Goal: Communication & Community: Answer question/provide support

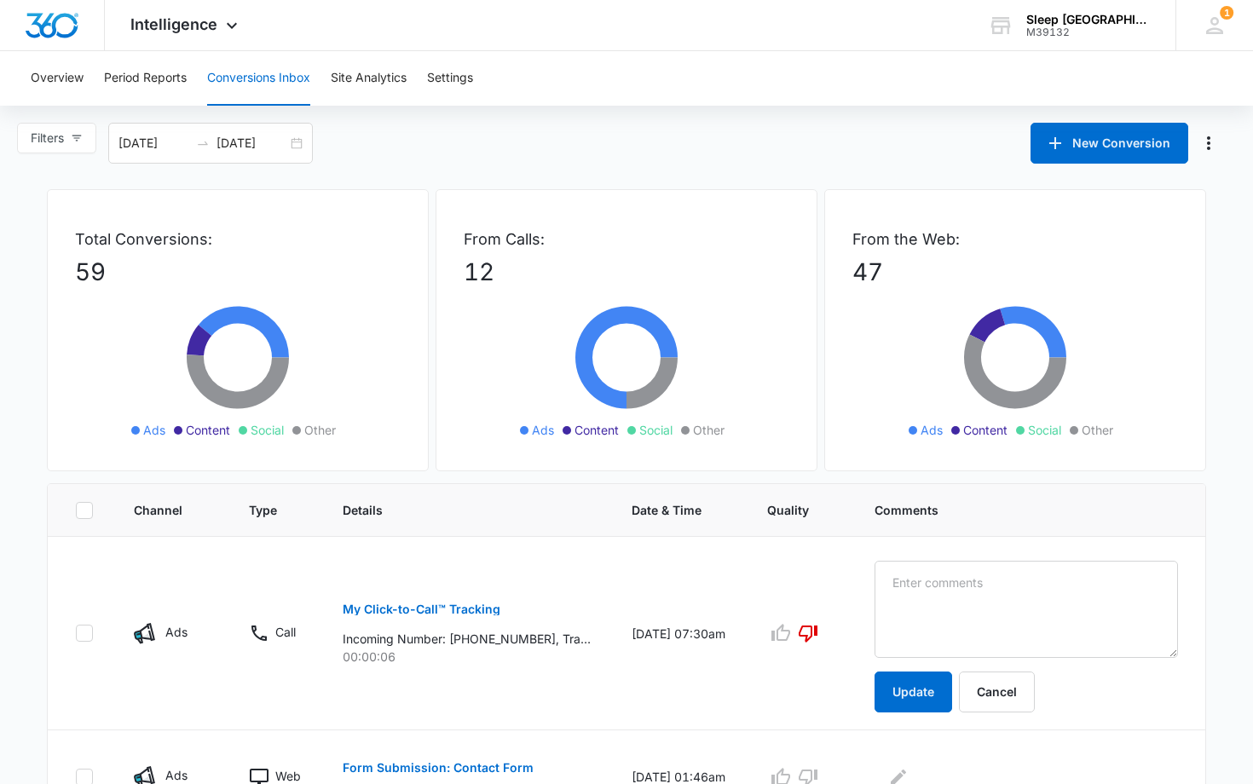
click at [286, 78] on button "Conversions Inbox" at bounding box center [258, 78] width 103 height 55
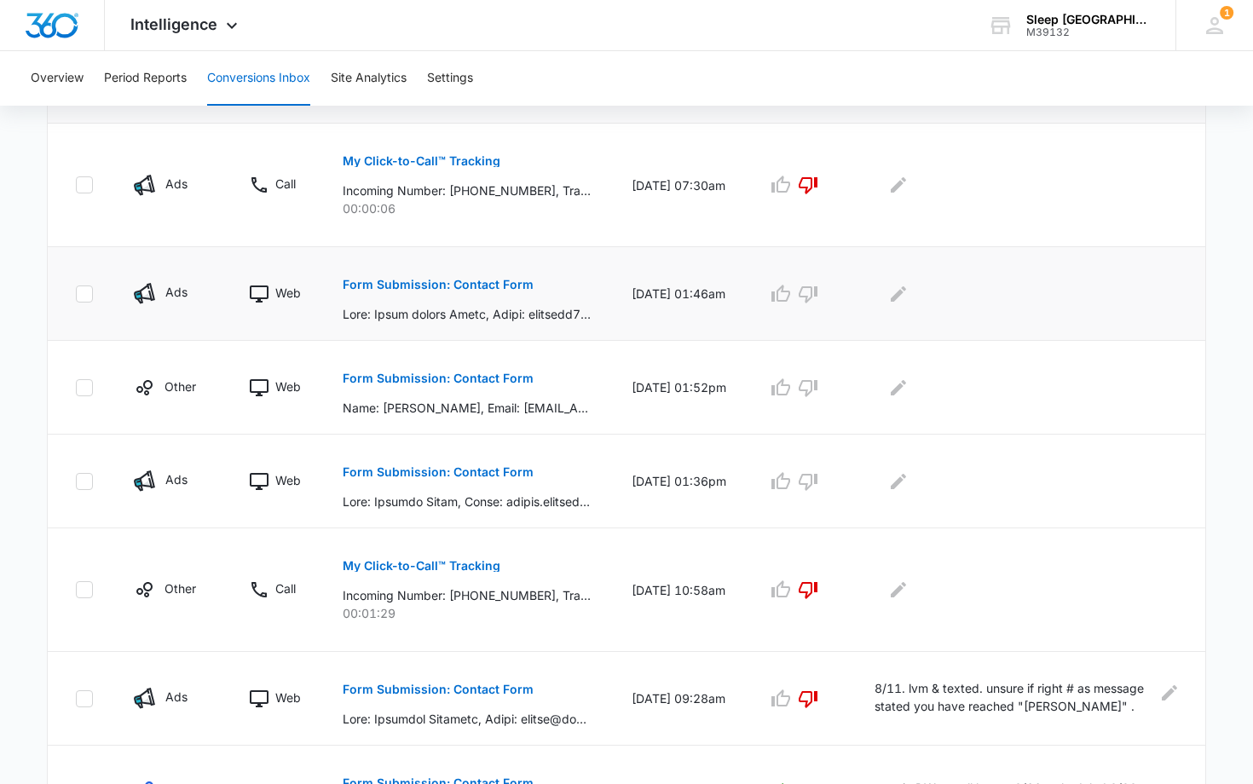
scroll to position [427, 0]
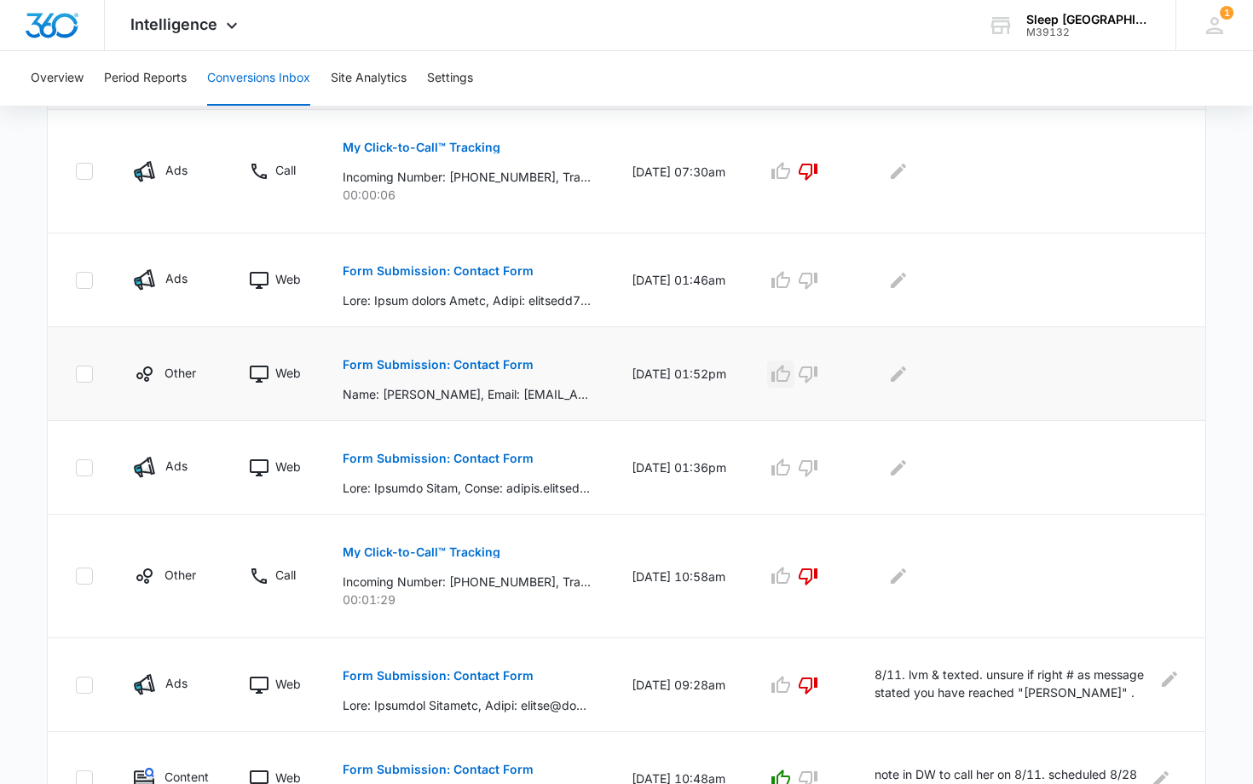
click at [791, 372] on icon "button" at bounding box center [781, 374] width 20 height 20
click at [906, 371] on icon "Edit Comments" at bounding box center [898, 373] width 15 height 15
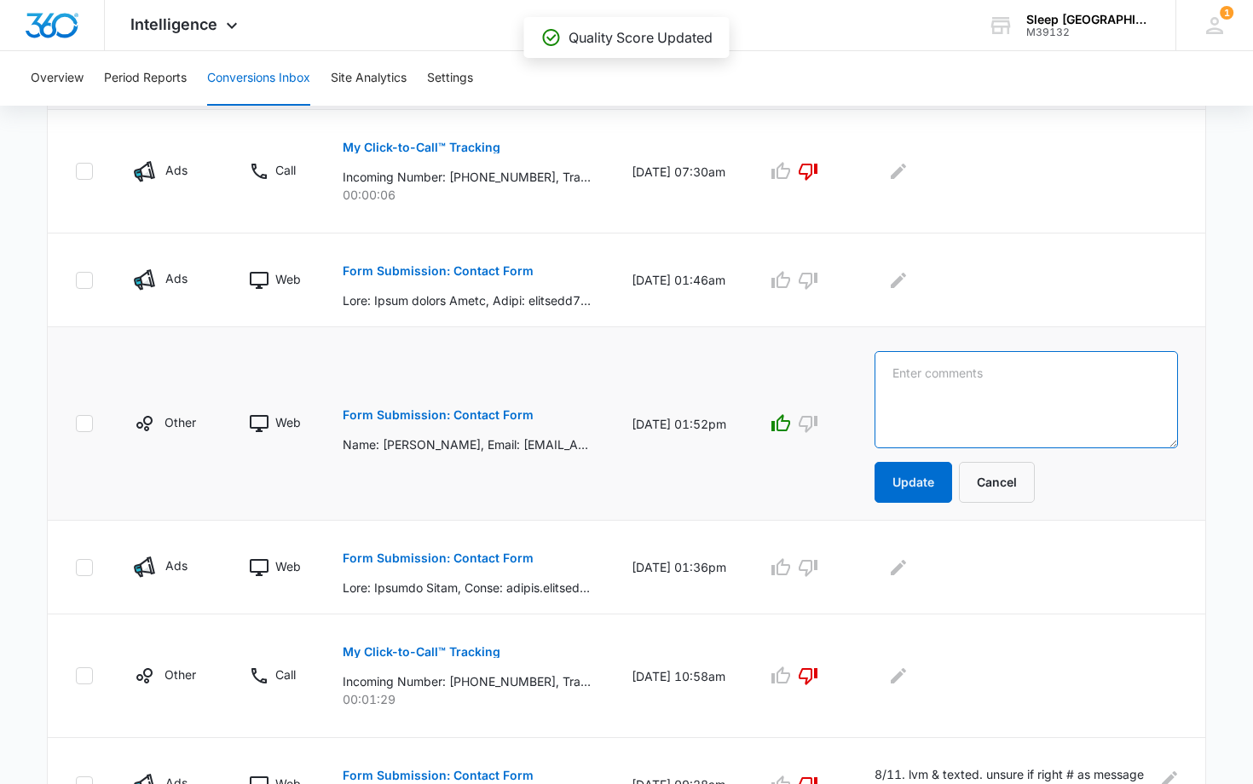
click at [909, 371] on textarea at bounding box center [1026, 399] width 303 height 97
type textarea "s"
type textarea "8/11.mf scheduled 8/13"
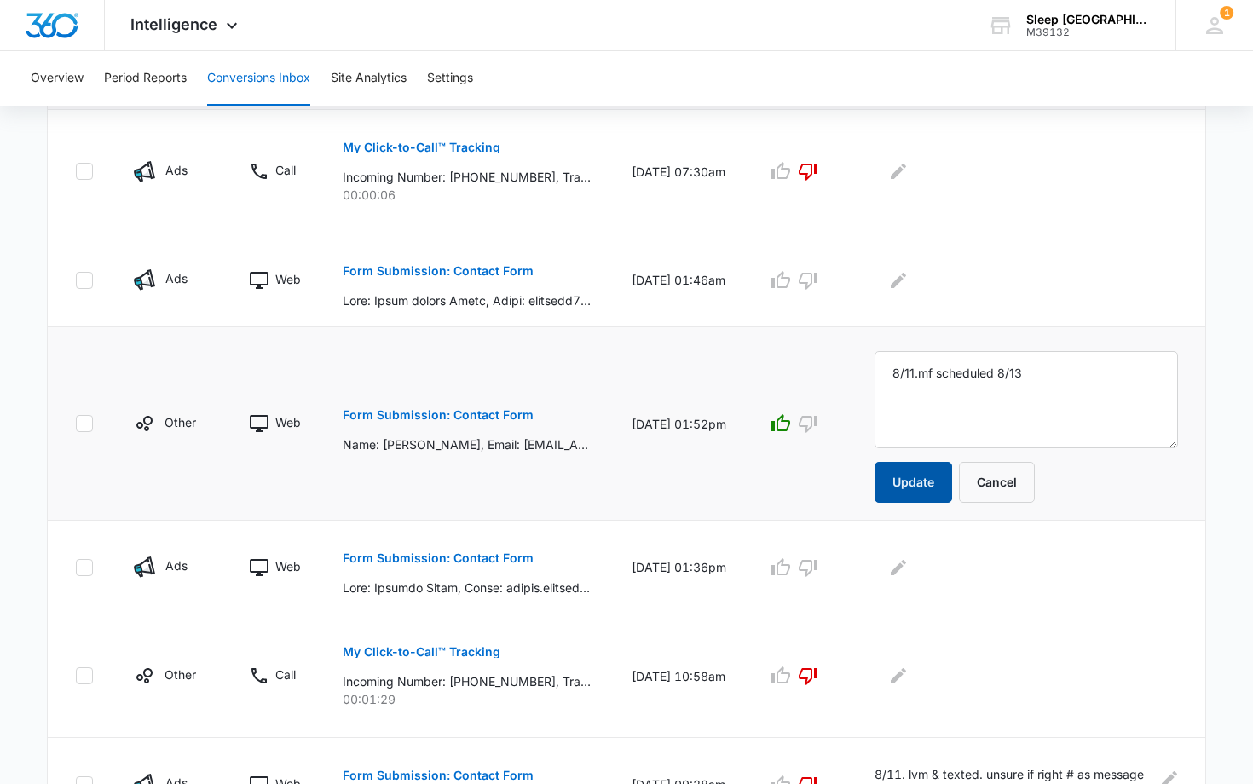
click at [931, 479] on button "Update" at bounding box center [914, 482] width 78 height 41
click at [915, 482] on button "Update" at bounding box center [914, 482] width 78 height 41
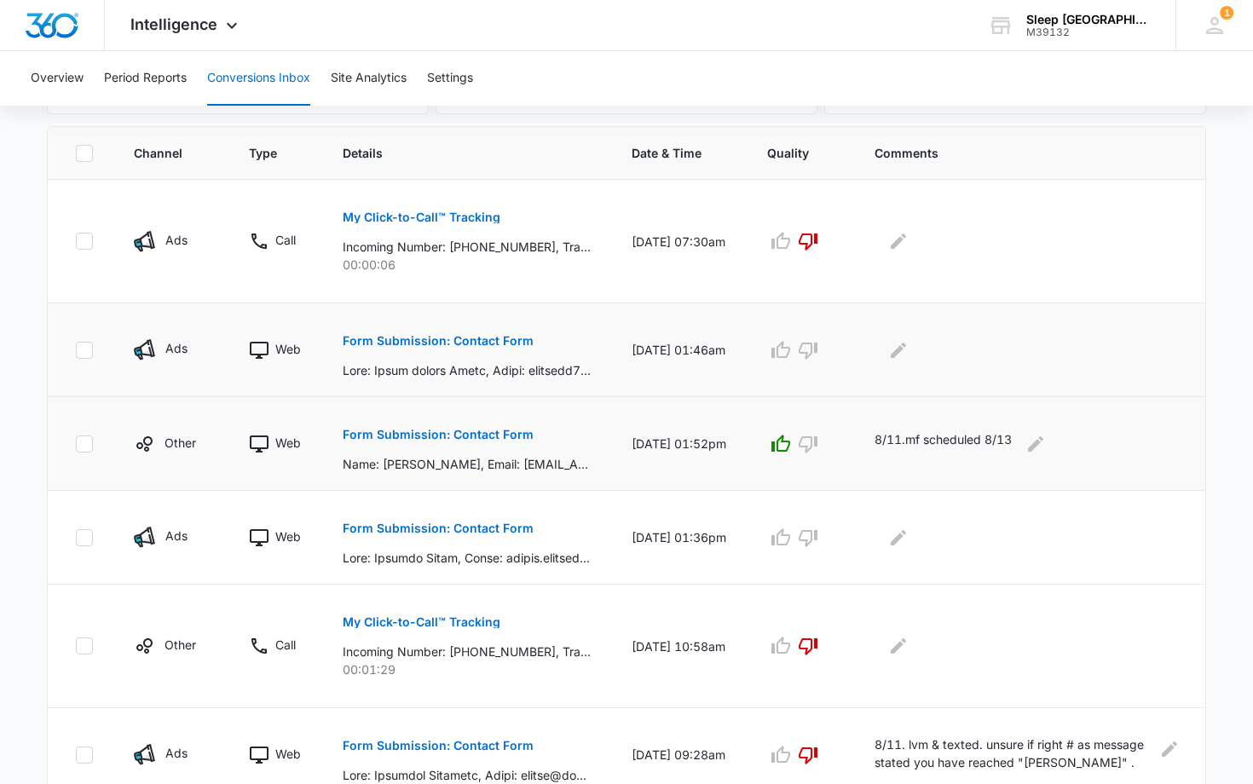
scroll to position [358, 0]
click at [429, 339] on p "Form Submission: Contact Form" at bounding box center [438, 340] width 191 height 12
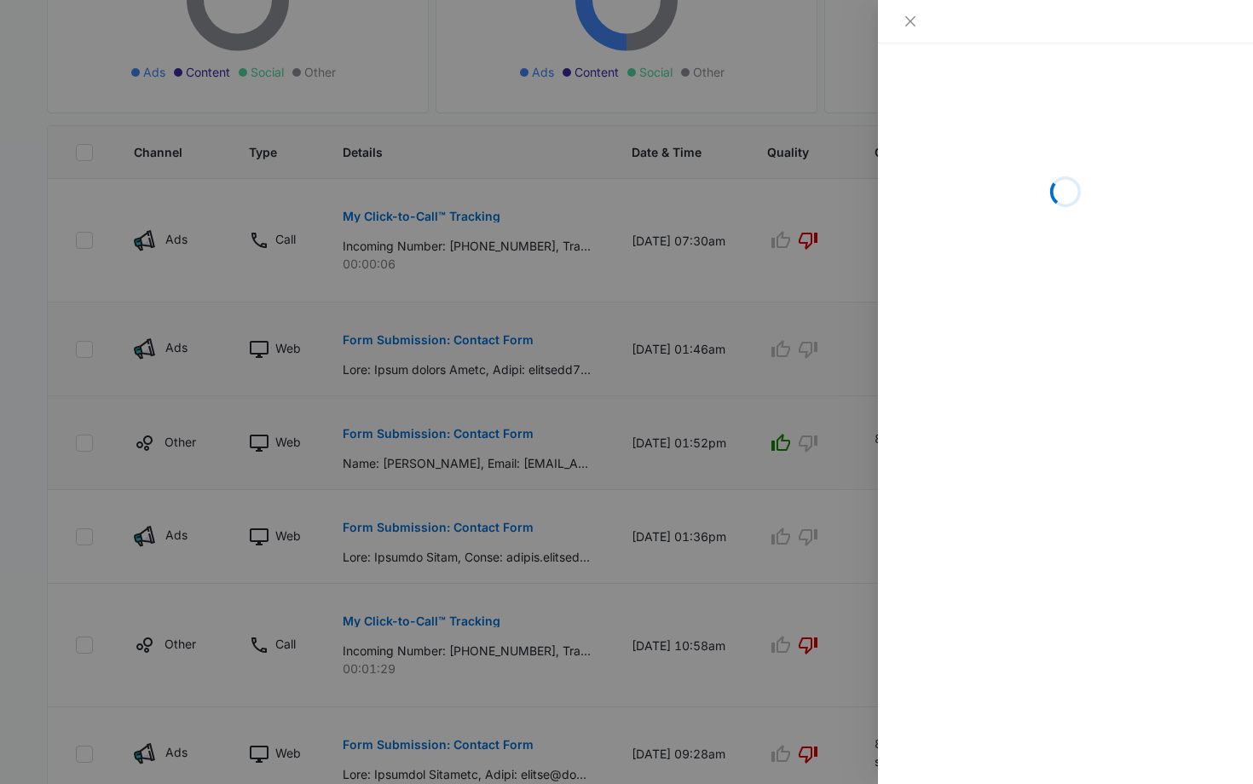
click at [430, 339] on div at bounding box center [626, 392] width 1253 height 784
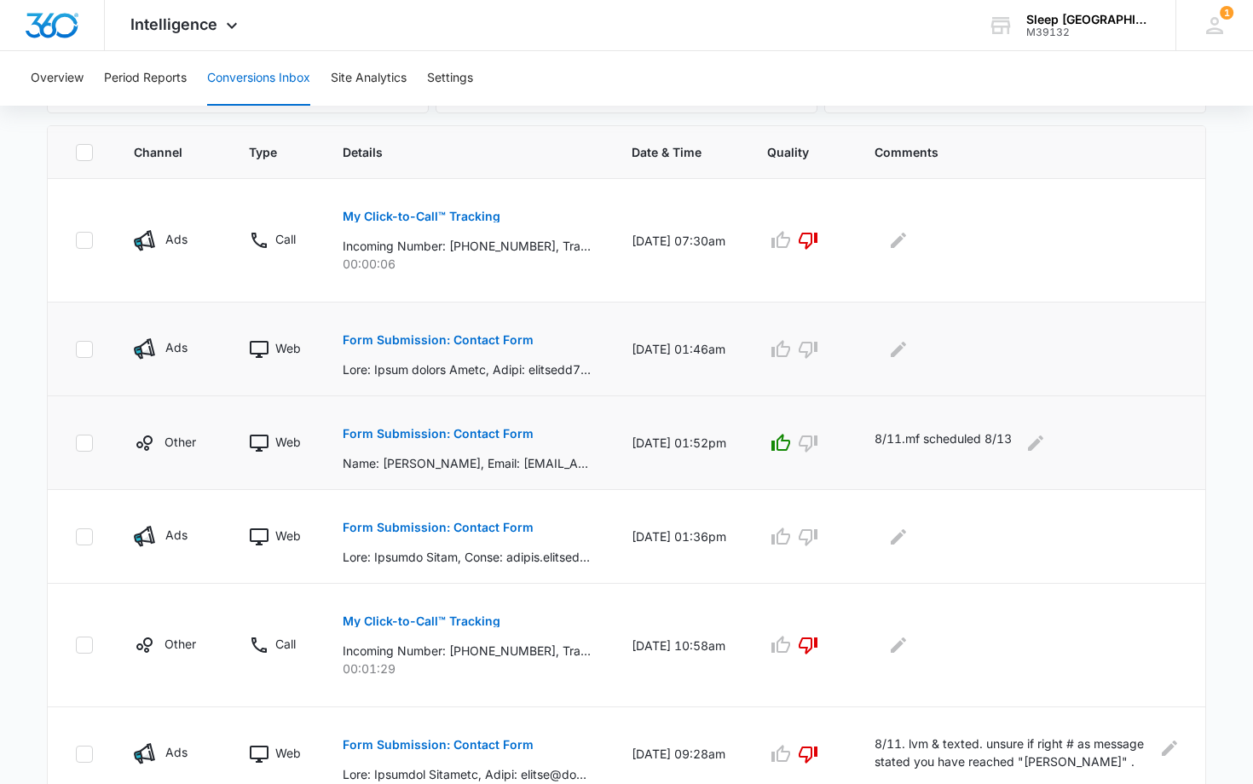
click at [430, 339] on p "Form Submission: Contact Form" at bounding box center [438, 340] width 191 height 12
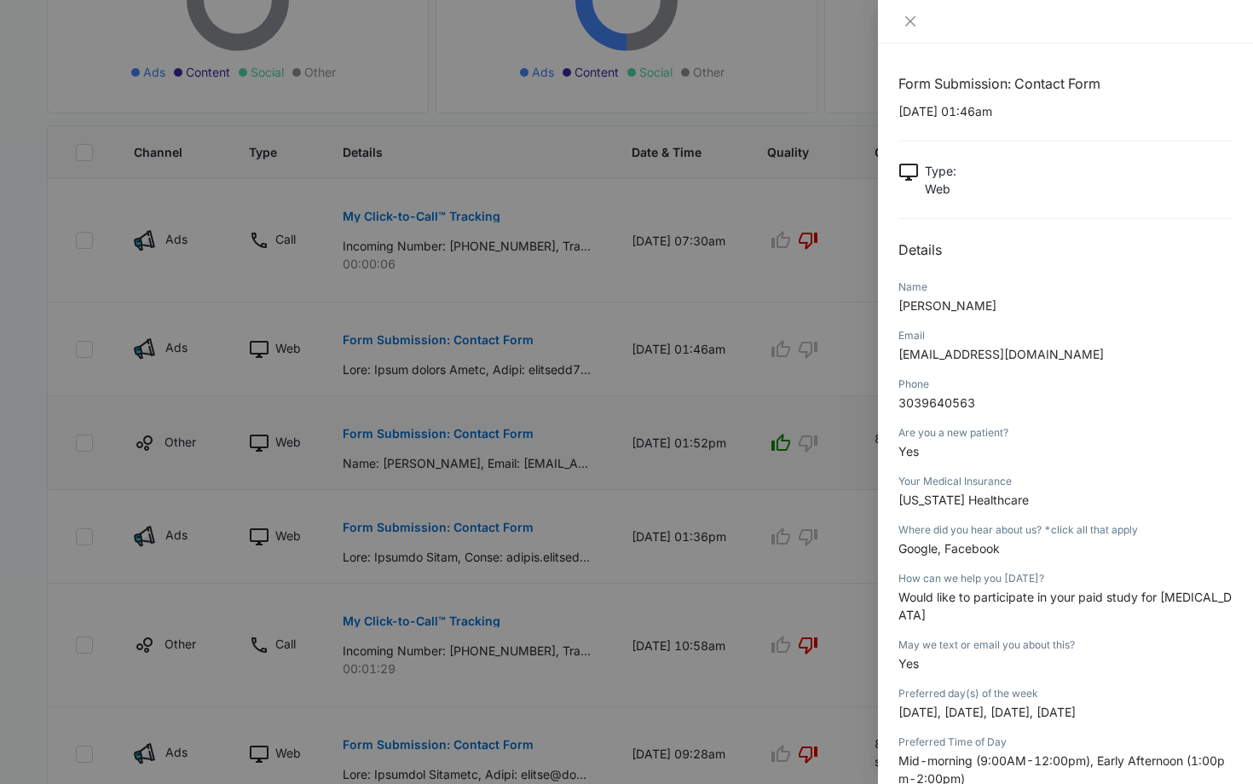
click at [900, 309] on span "[PERSON_NAME]" at bounding box center [947, 305] width 98 height 14
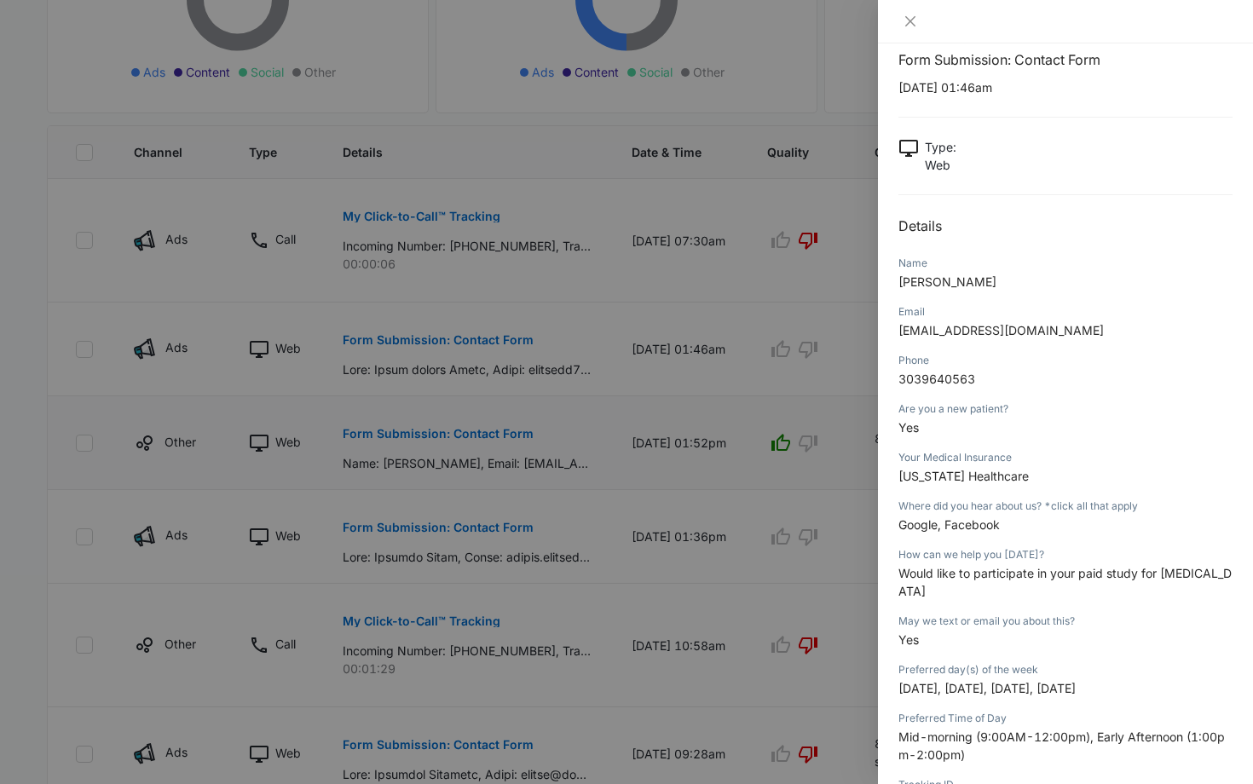
scroll to position [21, 0]
drag, startPoint x: 915, startPoint y: 17, endPoint x: 921, endPoint y: 114, distance: 97.4
click at [915, 17] on icon "close" at bounding box center [910, 21] width 10 height 10
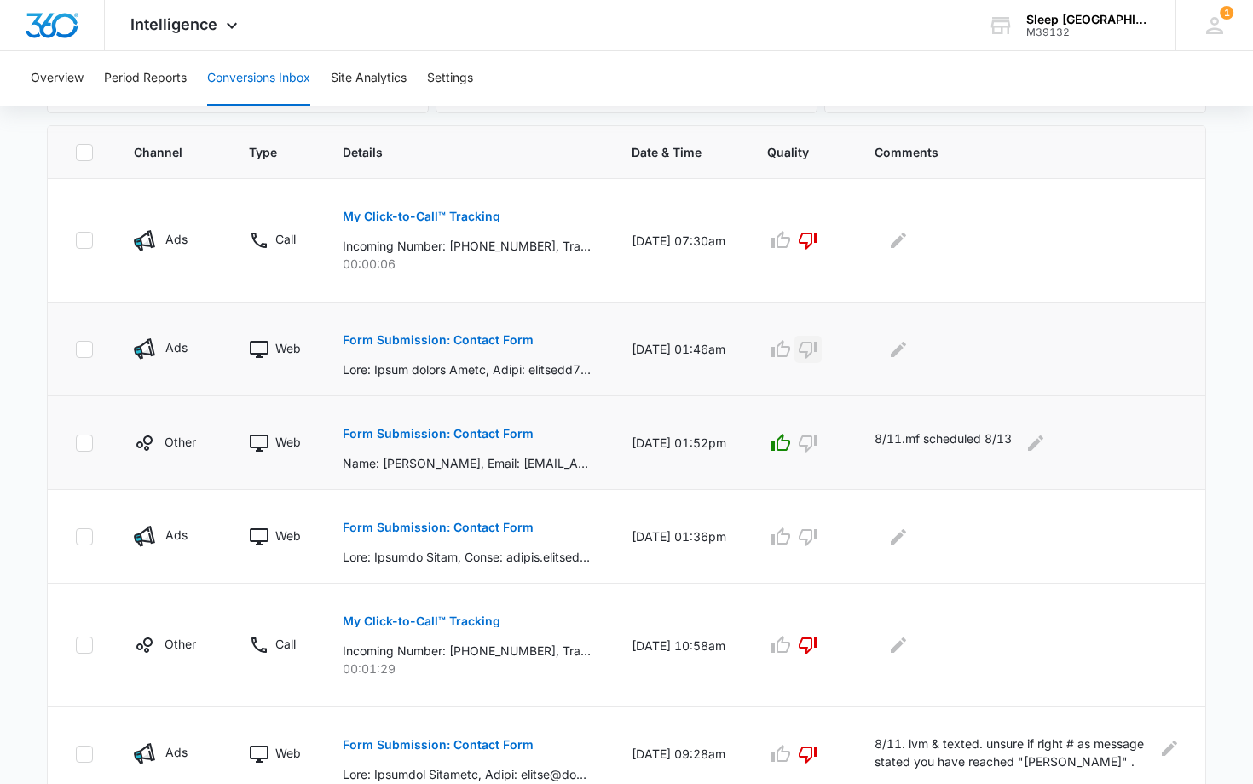
click at [816, 348] on icon "button" at bounding box center [808, 349] width 20 height 20
click at [909, 344] on icon "Edit Comments" at bounding box center [898, 349] width 20 height 20
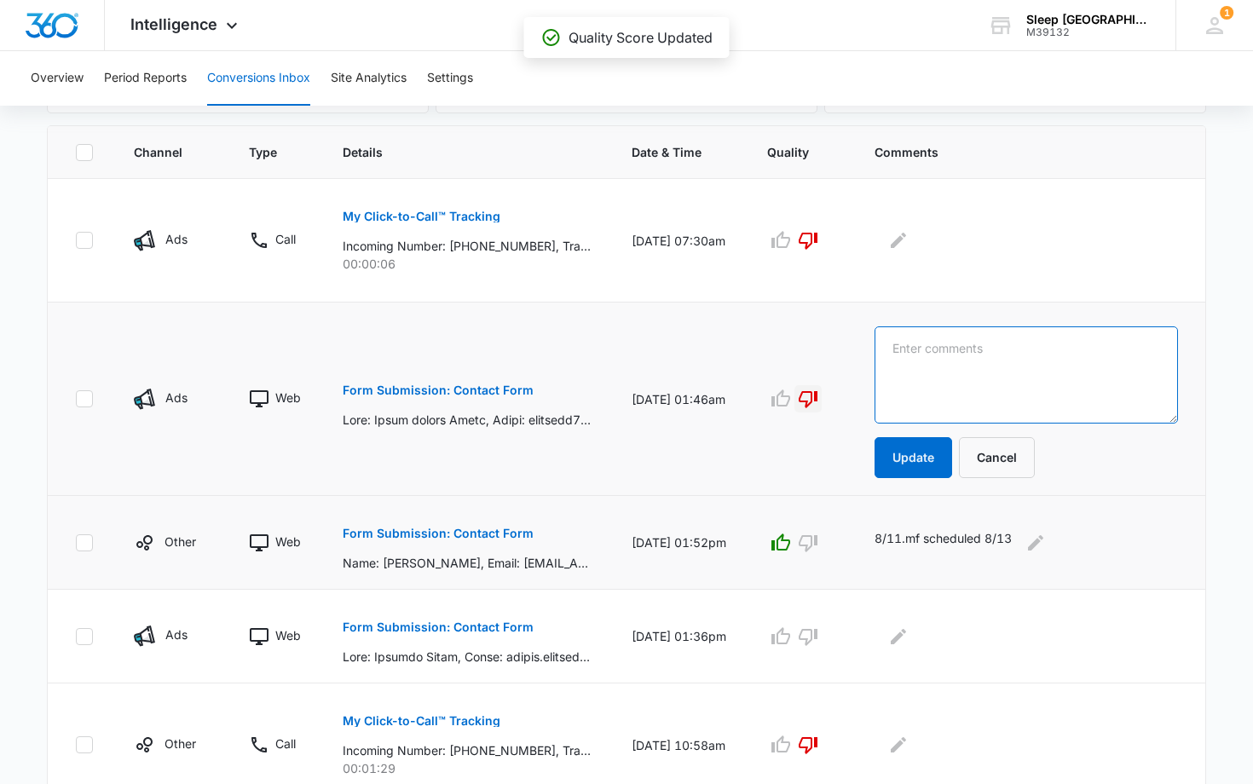
click at [910, 344] on textarea at bounding box center [1026, 374] width 303 height 97
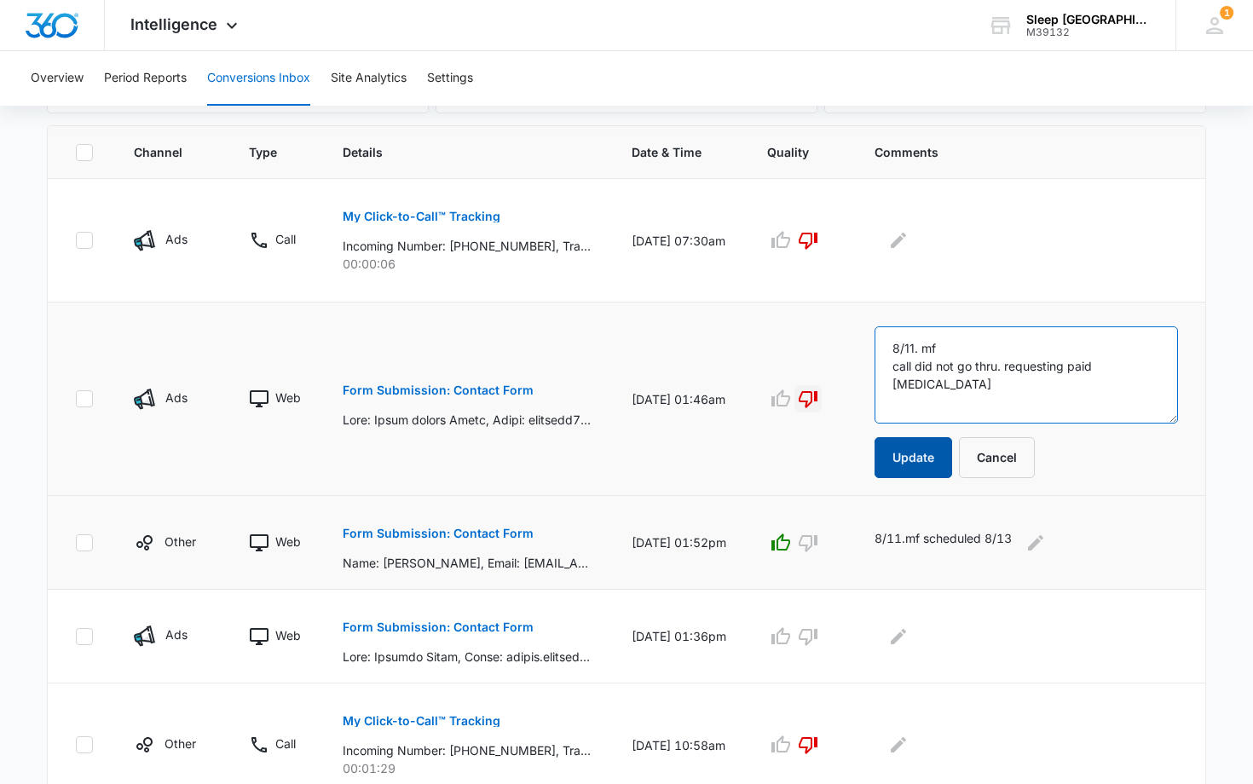
type textarea "8/11. mf call did not go thru. requesting paid [MEDICAL_DATA]"
click at [932, 453] on button "Update" at bounding box center [914, 457] width 78 height 41
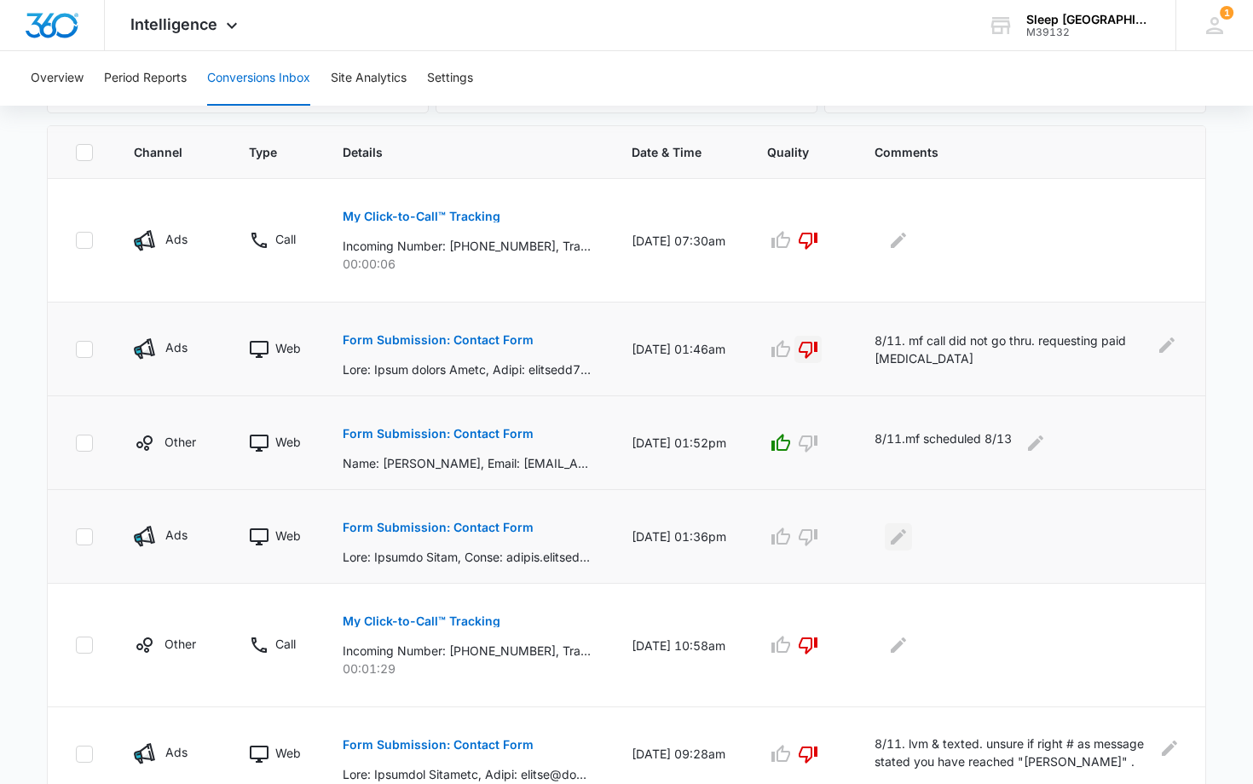
click at [906, 536] on icon "Edit Comments" at bounding box center [898, 535] width 15 height 15
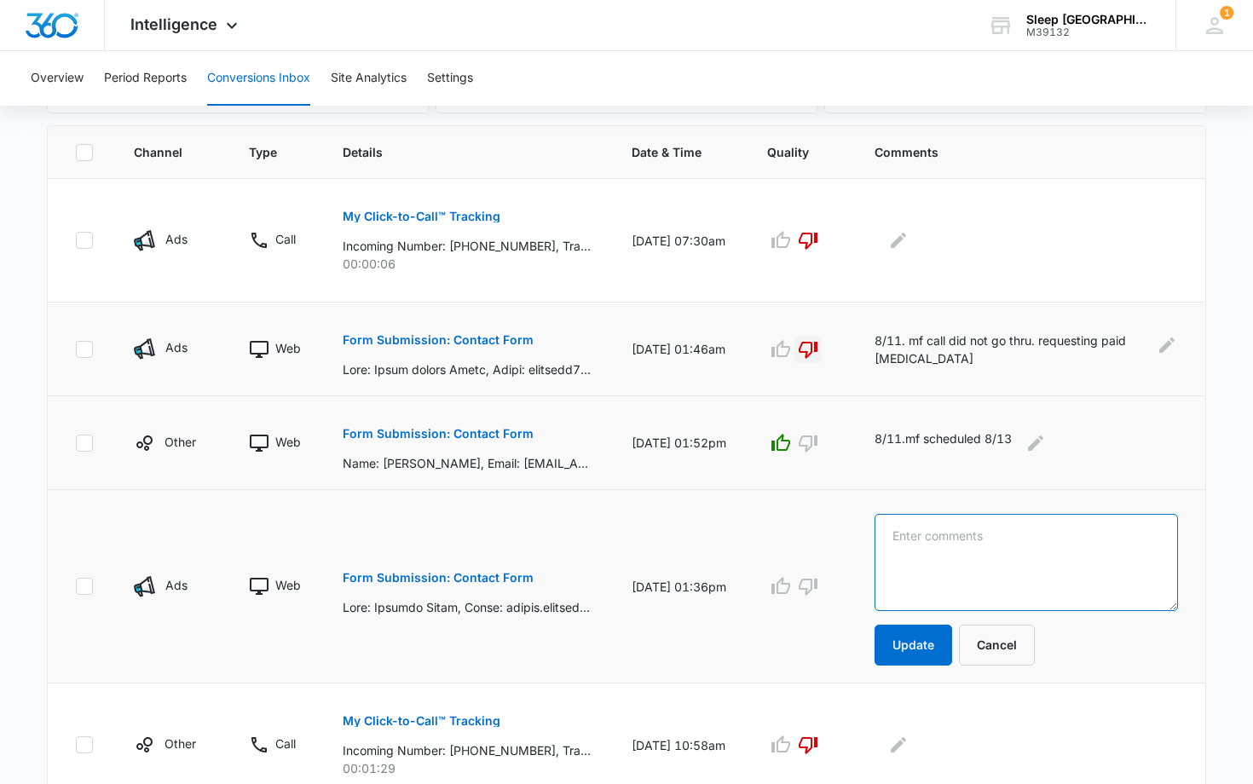
click at [909, 534] on textarea at bounding box center [1026, 562] width 303 height 97
click at [924, 535] on textarea "8/11 lvm" at bounding box center [1026, 562] width 303 height 97
type textarea "8/11. mf lvm"
click at [921, 649] on button "Update" at bounding box center [914, 645] width 78 height 41
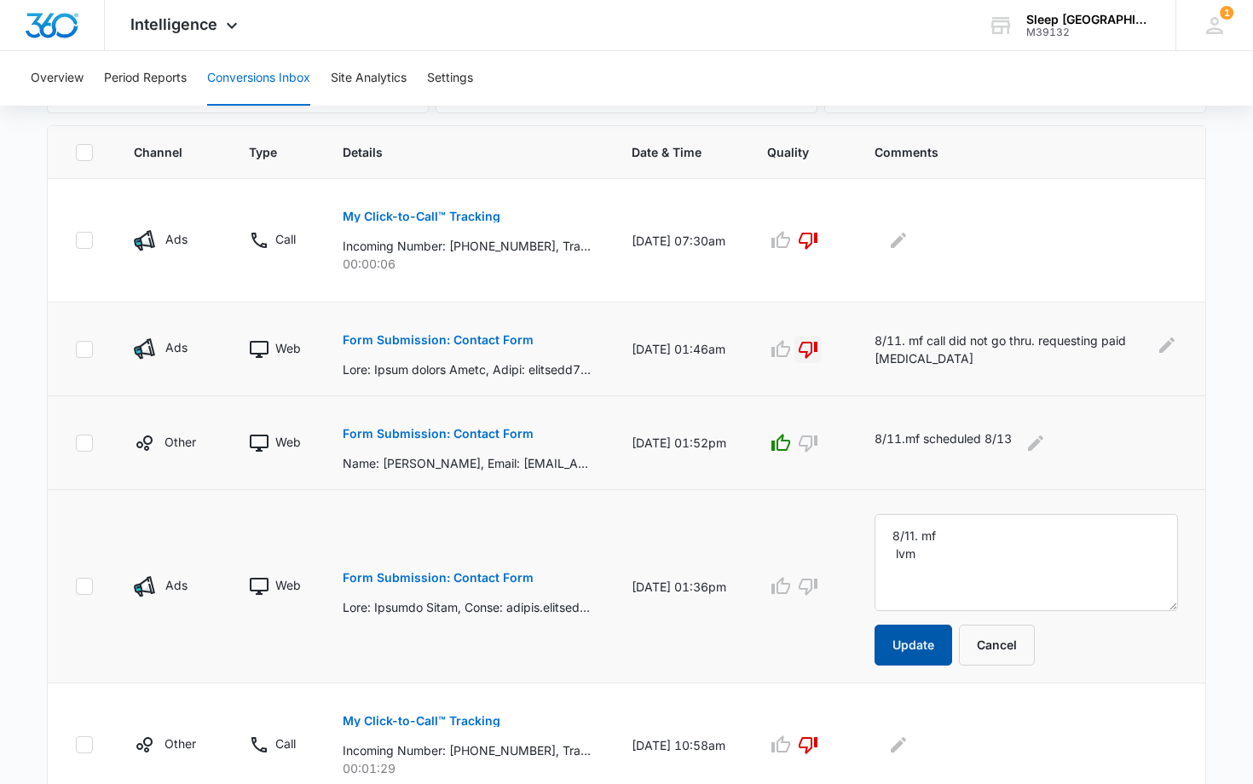
click at [923, 645] on button "Update" at bounding box center [914, 645] width 78 height 41
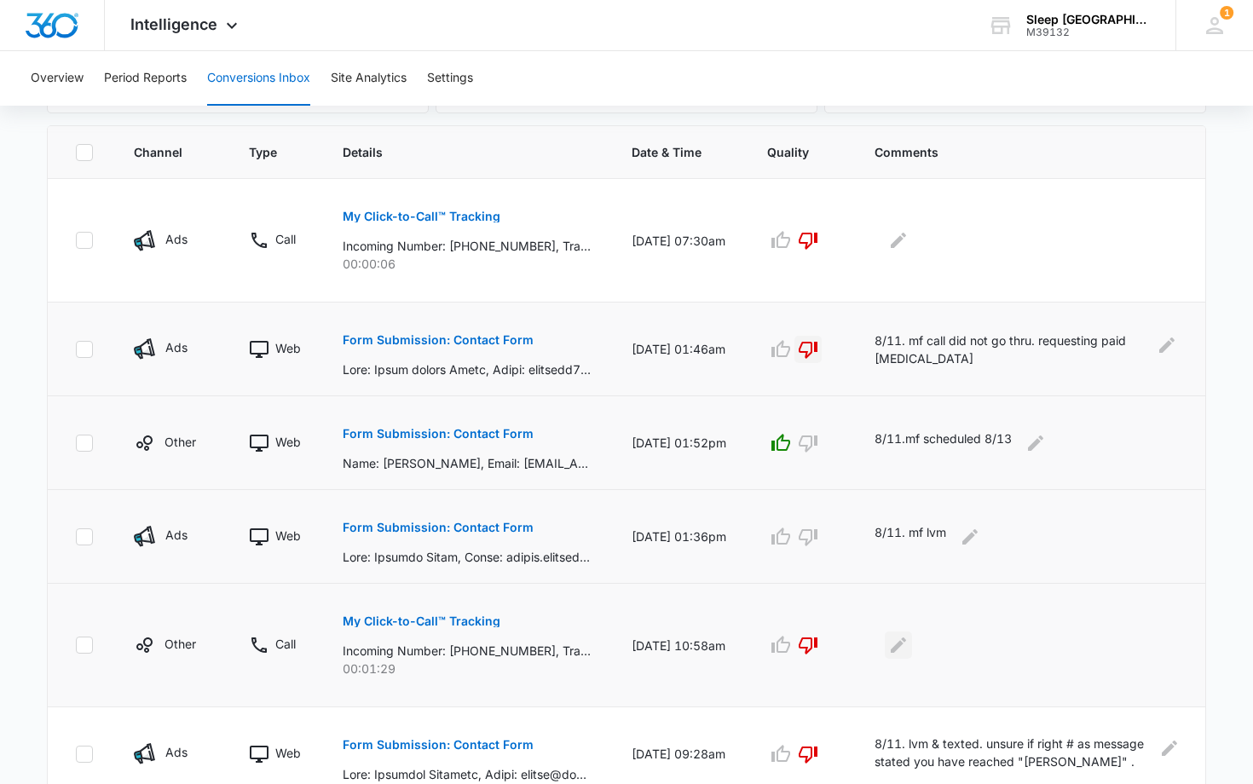
click at [905, 640] on icon "Edit Comments" at bounding box center [898, 645] width 20 height 20
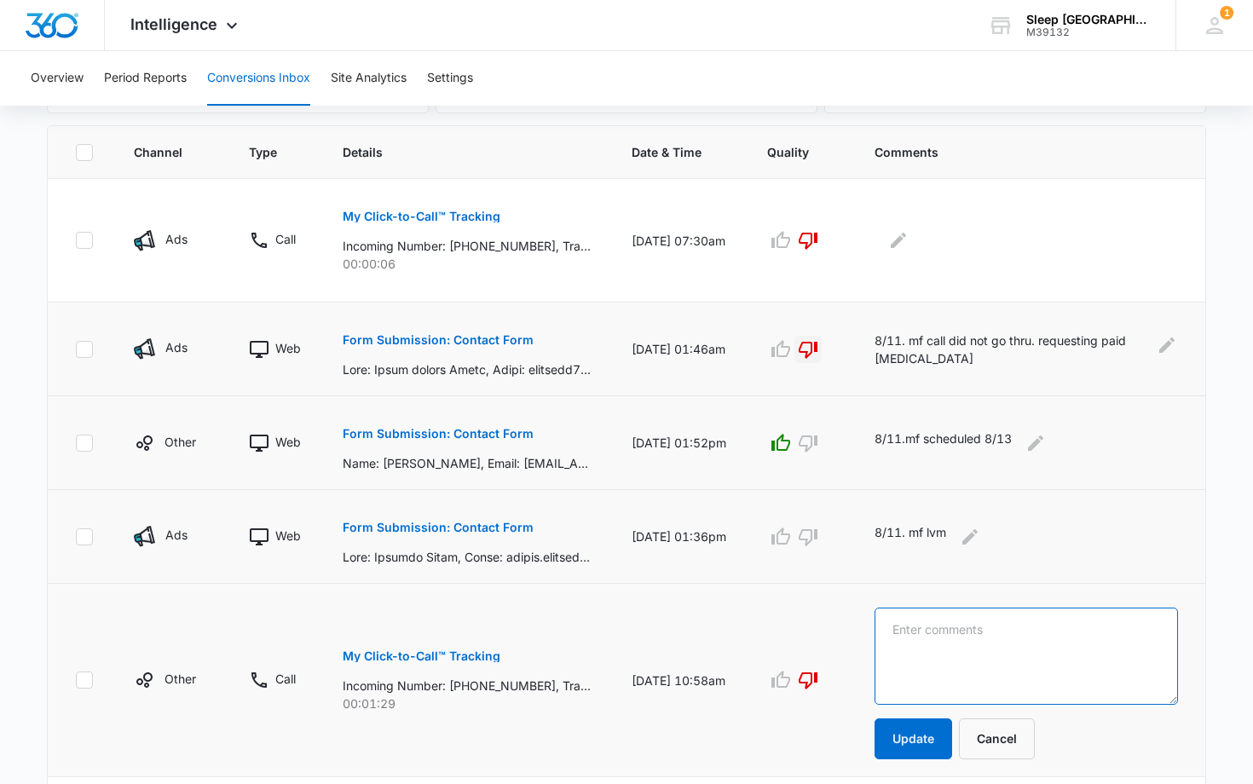
click at [905, 628] on textarea at bounding box center [1026, 656] width 303 height 97
type textarea "c"
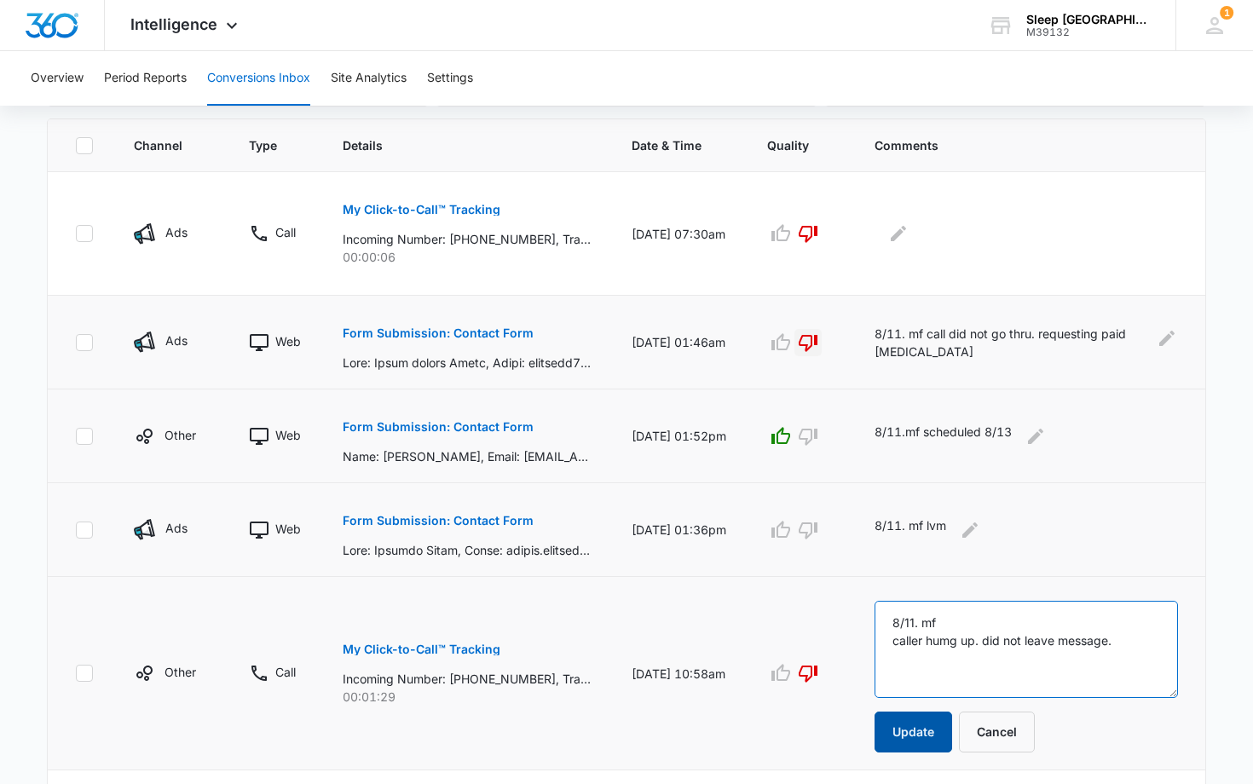
type textarea "8/11. mf caller humg up. did not leave message."
click at [918, 735] on button "Update" at bounding box center [914, 731] width 78 height 41
click at [927, 729] on button "Update" at bounding box center [914, 731] width 78 height 41
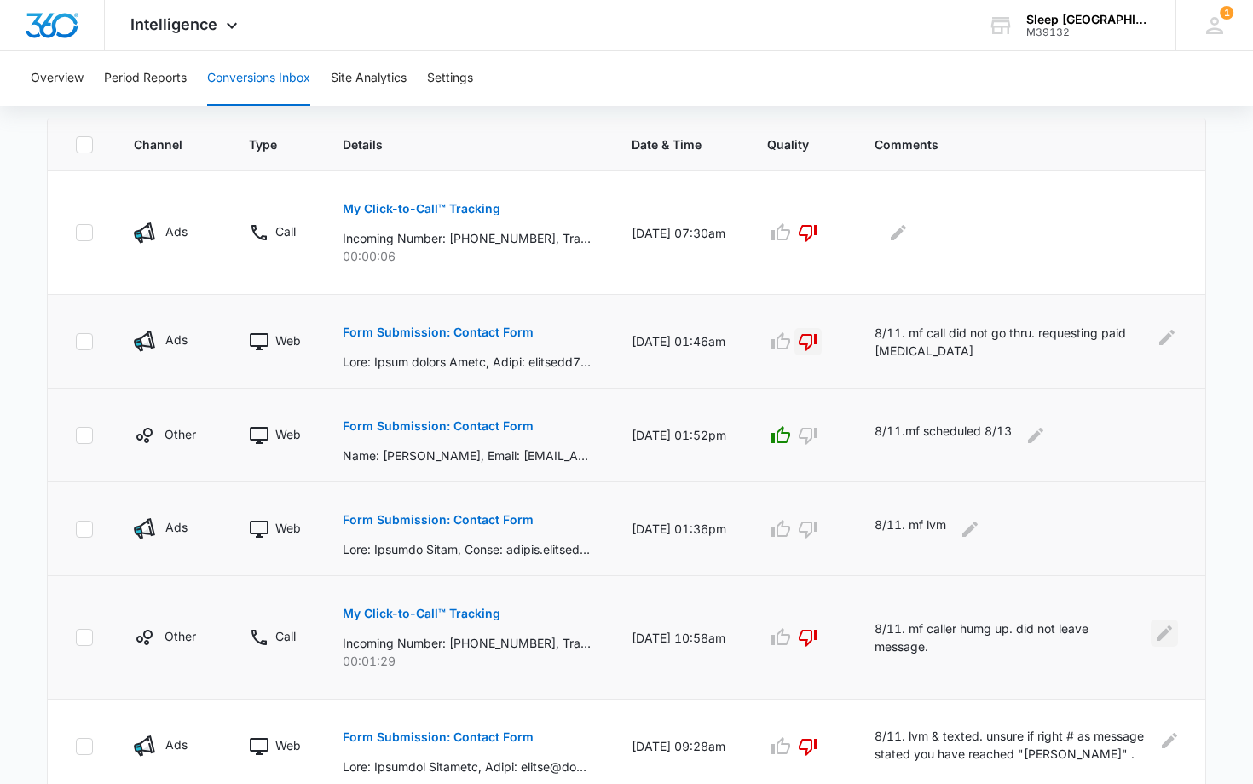
click at [1168, 630] on icon "Edit Comments" at bounding box center [1164, 633] width 15 height 15
click at [992, 630] on p "8/11. mf caller humg up. did not leave message." at bounding box center [1008, 638] width 267 height 36
click at [1161, 632] on icon "Edit Comments" at bounding box center [1164, 633] width 20 height 20
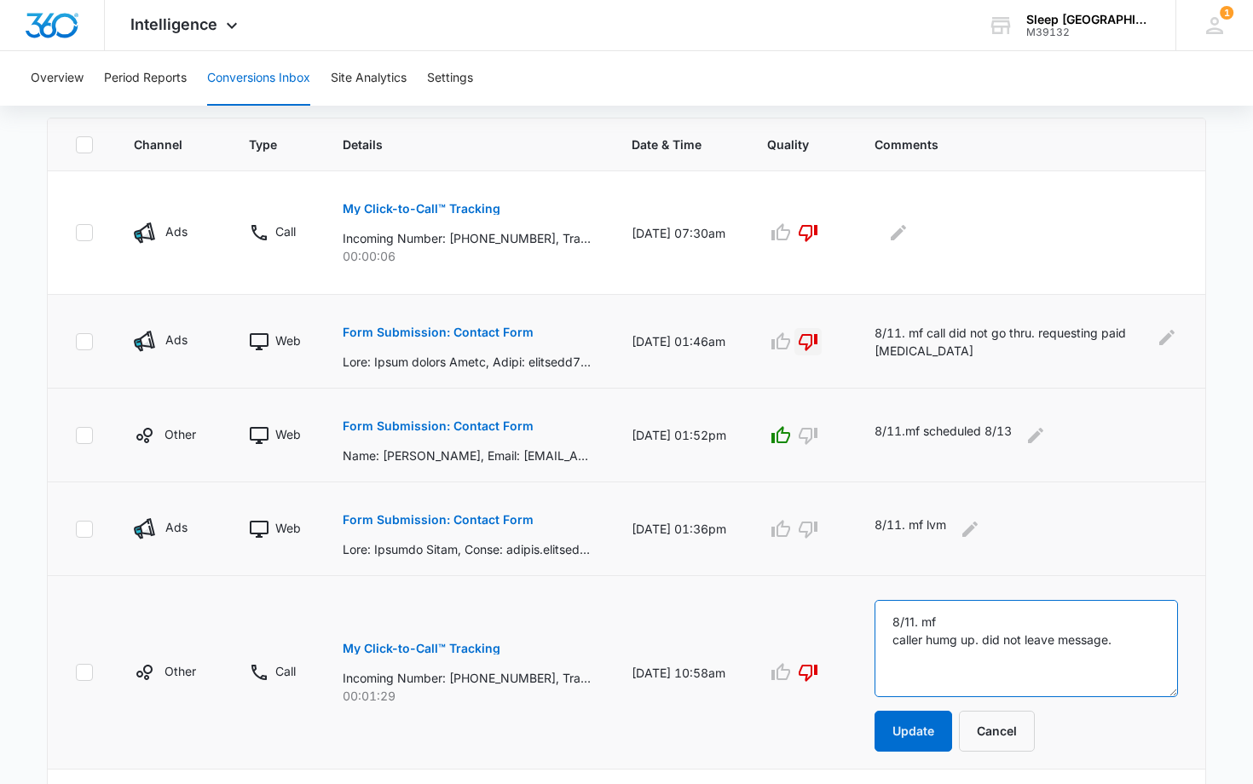
click at [961, 643] on textarea "8/11. mf caller humg up. did not leave message." at bounding box center [1026, 648] width 303 height 97
click at [1129, 641] on textarea "8/11. mf caller hung up. did not leave message." at bounding box center [1026, 648] width 303 height 97
drag, startPoint x: 938, startPoint y: 655, endPoint x: 891, endPoint y: 641, distance: 49.9
click at [891, 641] on textarea "8/11. mf caller hung up. did not leave message. I lvm" at bounding box center [1026, 648] width 303 height 97
drag, startPoint x: 979, startPoint y: 644, endPoint x: 927, endPoint y: 644, distance: 52.0
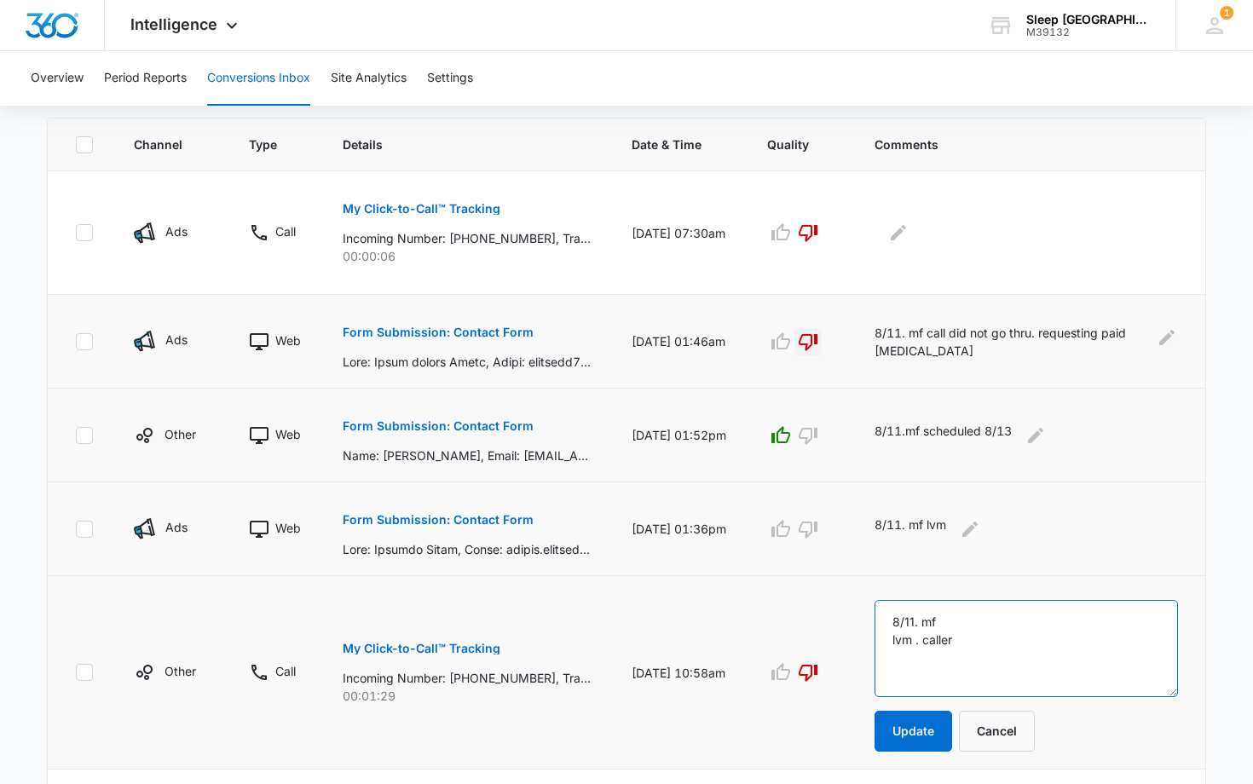
click at [927, 644] on textarea "8/11. mf lvm . caller" at bounding box center [1026, 648] width 303 height 97
type textarea "8/11. mf lvm."
click at [913, 736] on button "Update" at bounding box center [914, 732] width 78 height 41
click at [925, 729] on button "Update" at bounding box center [914, 731] width 78 height 41
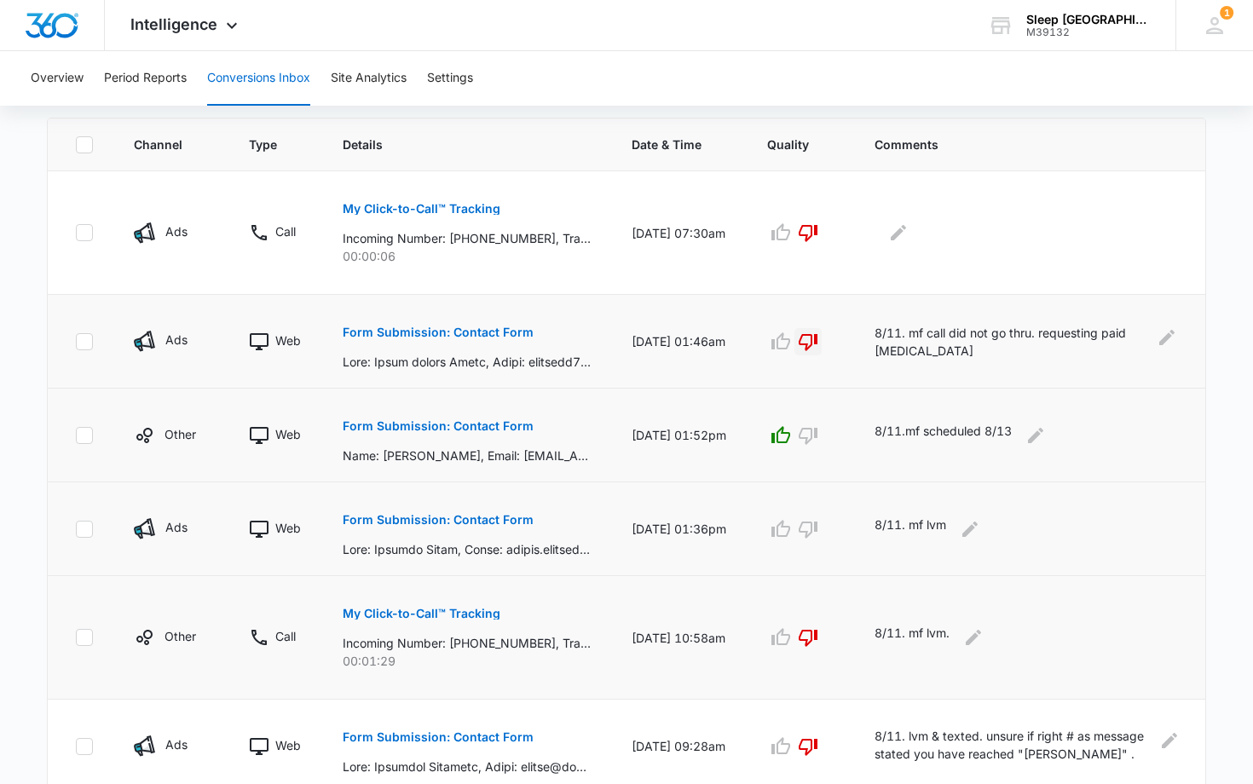
click at [517, 641] on p "Incoming Number: [PHONE_NUMBER], Tracking Number: [PHONE_NUMBER], Ring To: [PHO…" at bounding box center [467, 643] width 248 height 18
click at [447, 609] on p "My Click-to-Call™ Tracking" at bounding box center [422, 614] width 158 height 12
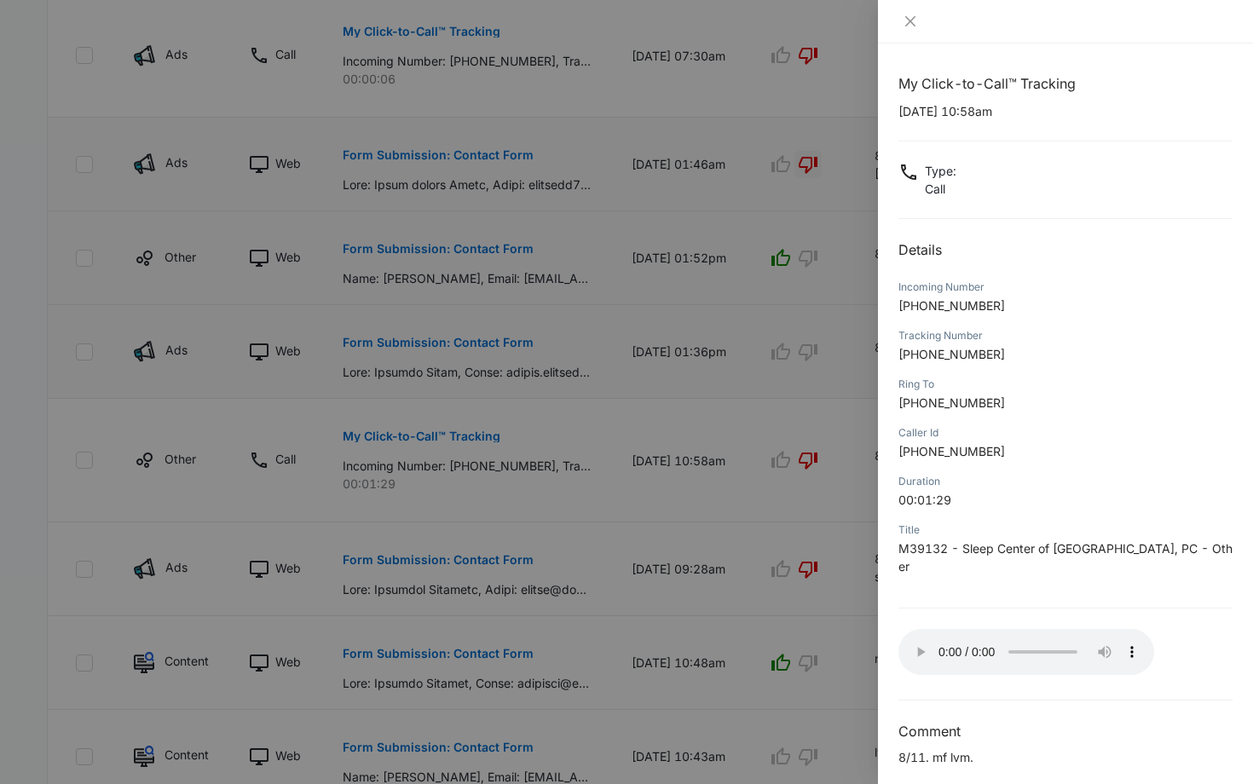
scroll to position [557, 0]
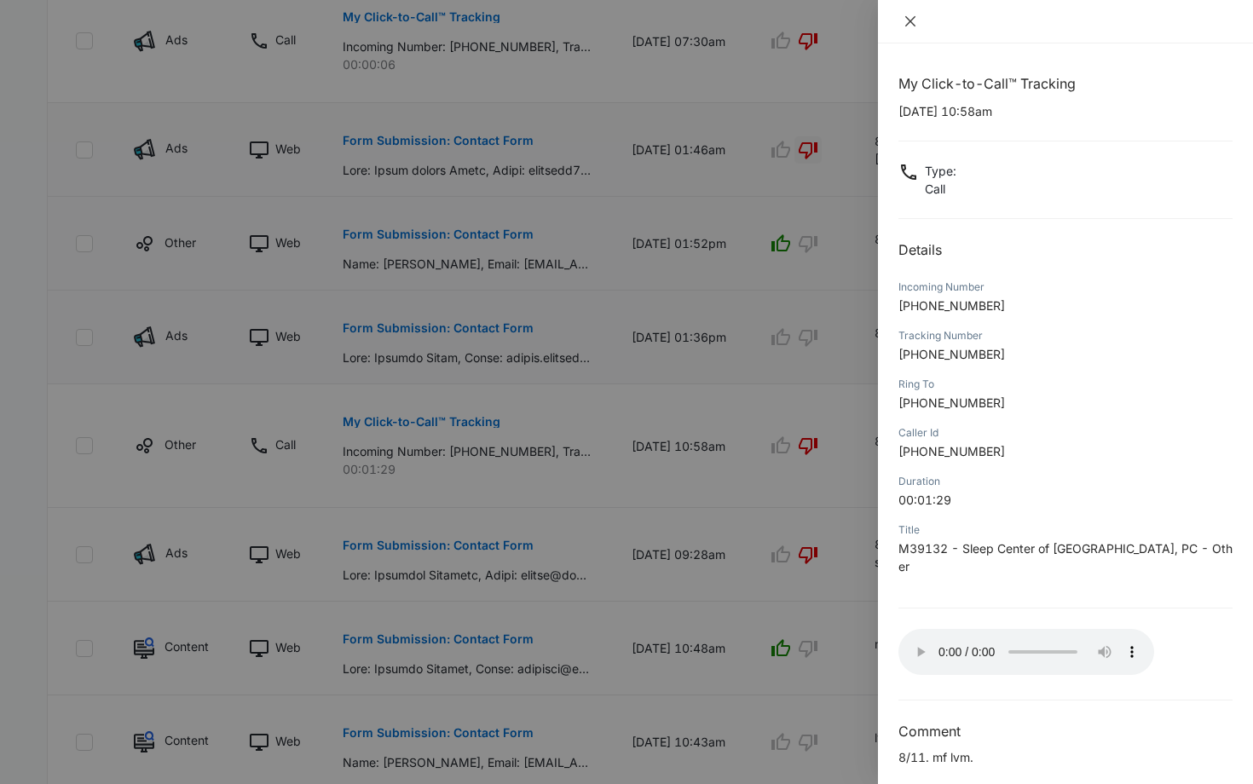
click at [907, 20] on icon "close" at bounding box center [911, 21] width 14 height 14
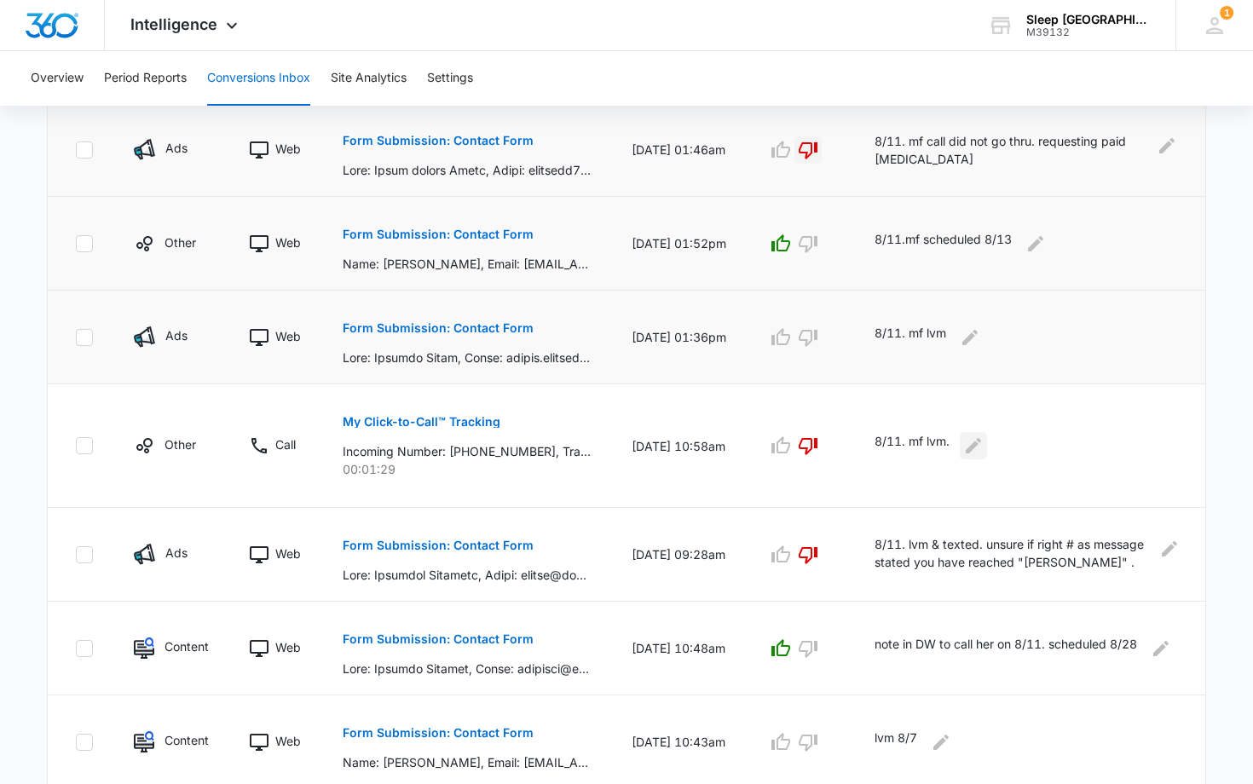
click at [980, 449] on icon "Edit Comments" at bounding box center [973, 446] width 20 height 20
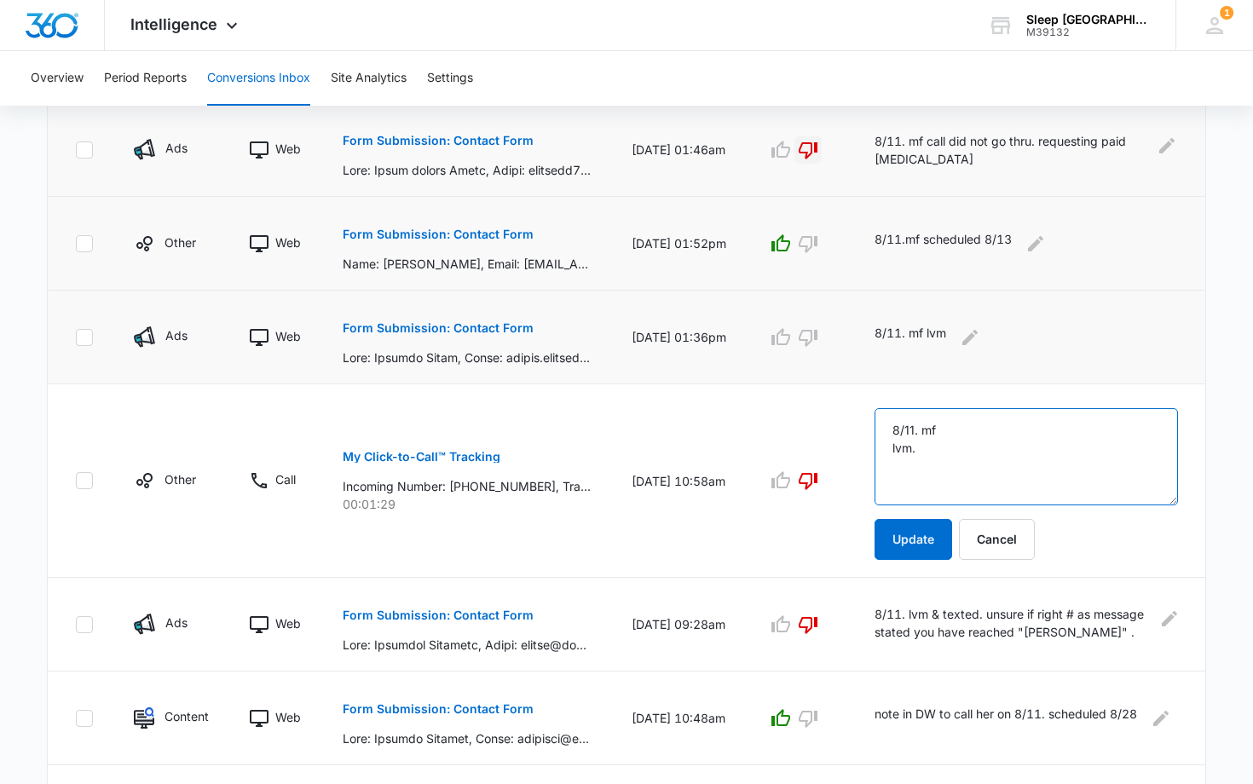
drag, startPoint x: 927, startPoint y: 449, endPoint x: 897, endPoint y: 452, distance: 30.8
click at [894, 452] on textarea "8/11. mf lvm." at bounding box center [1026, 456] width 303 height 97
type textarea "8/11. mf [PERSON_NAME] did not leave vm"
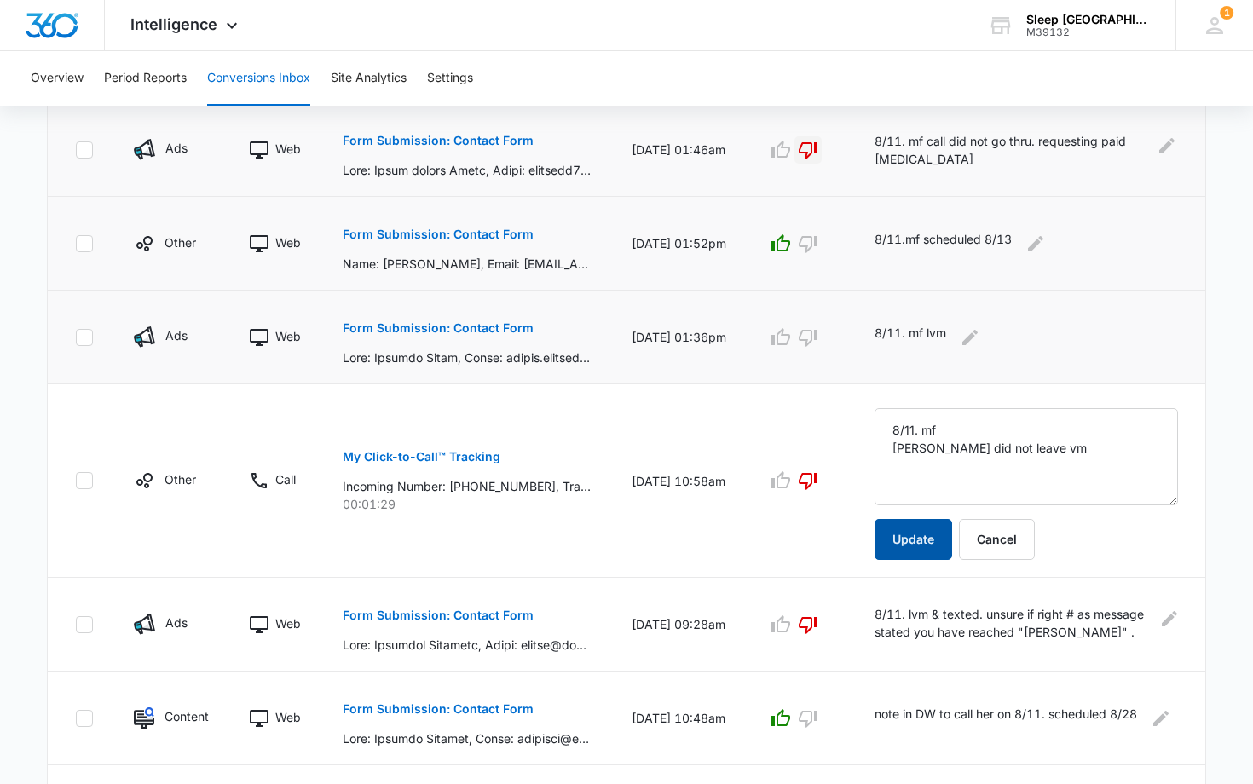
click at [920, 533] on button "Update" at bounding box center [914, 539] width 78 height 41
click at [920, 605] on p "8/11. lvm & texted. unsure if right # as message stated you have reached "[PERS…" at bounding box center [1013, 624] width 276 height 38
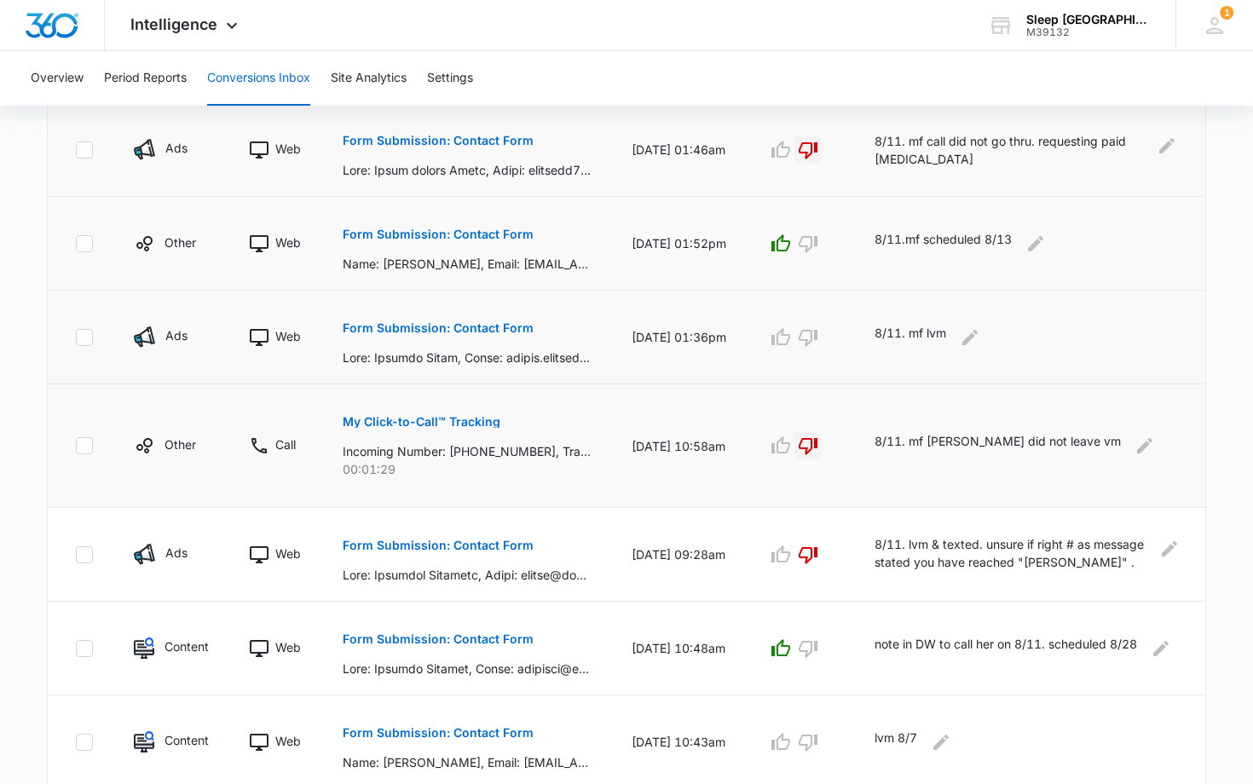
click at [817, 443] on icon "button" at bounding box center [808, 446] width 19 height 17
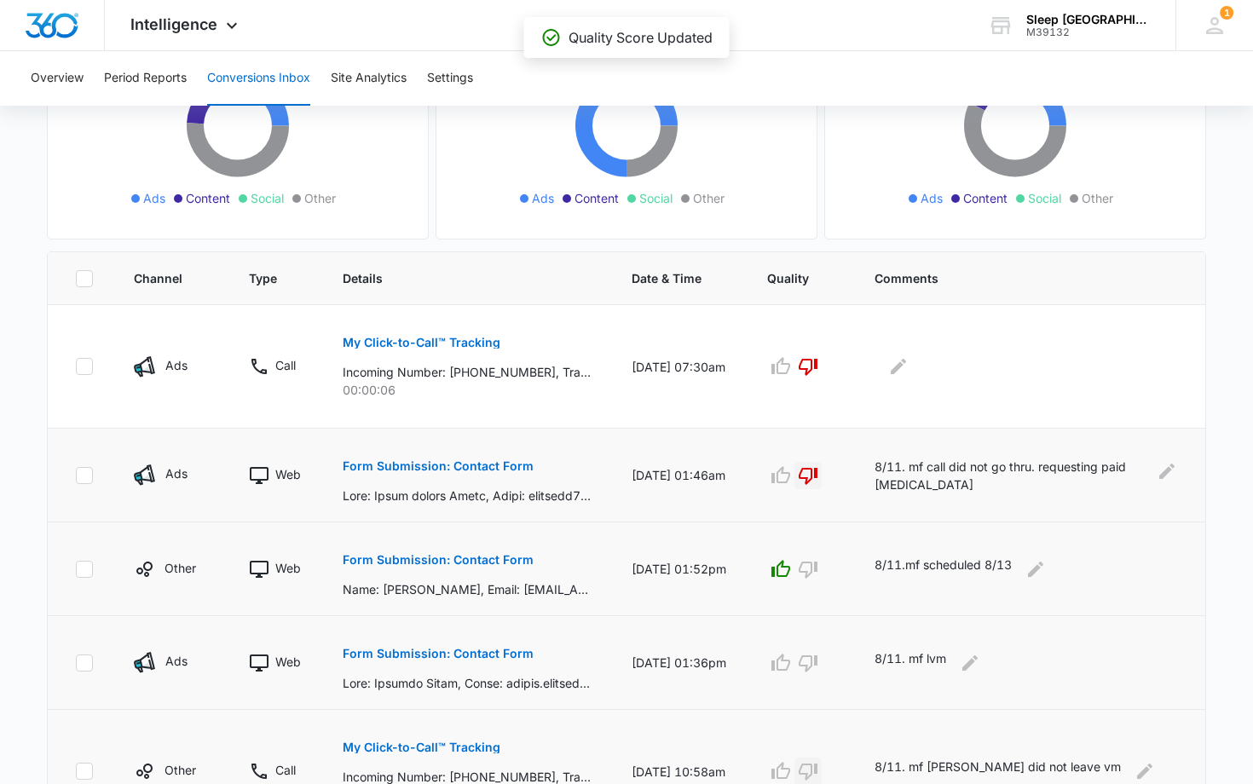
scroll to position [178, 0]
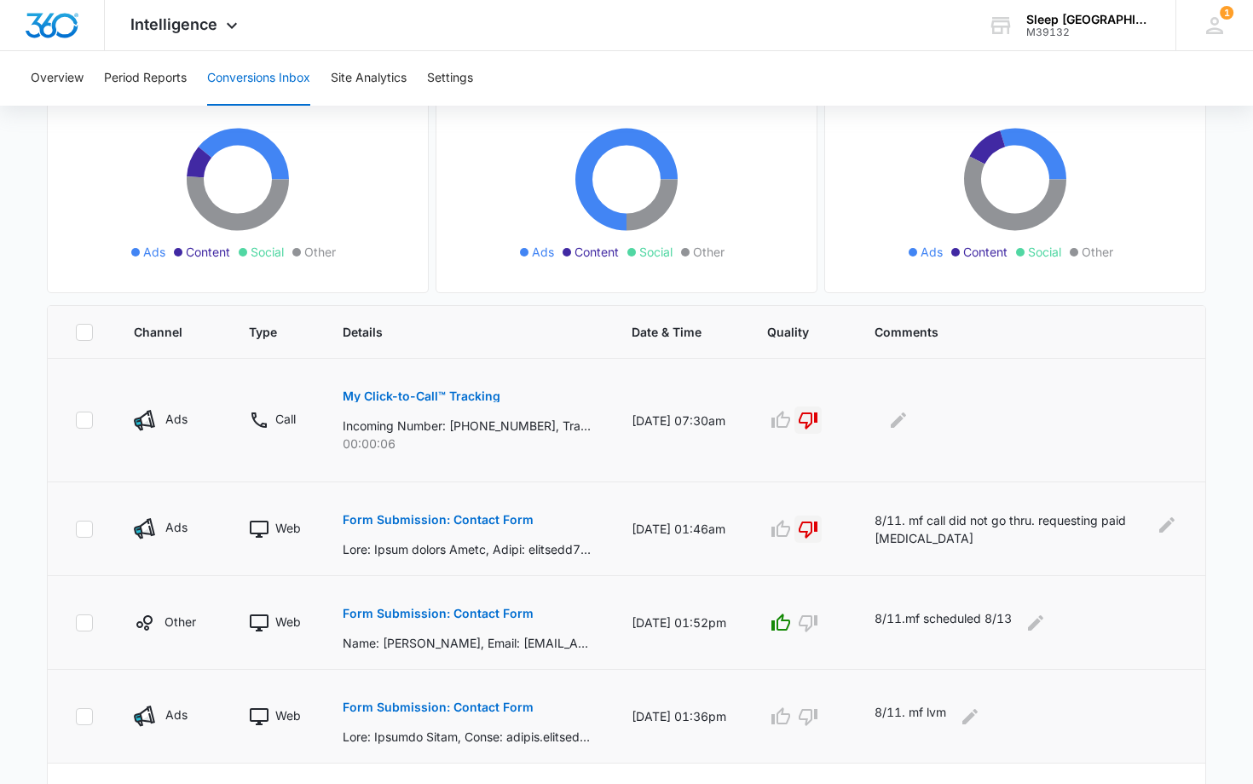
click at [817, 419] on icon "button" at bounding box center [808, 420] width 20 height 20
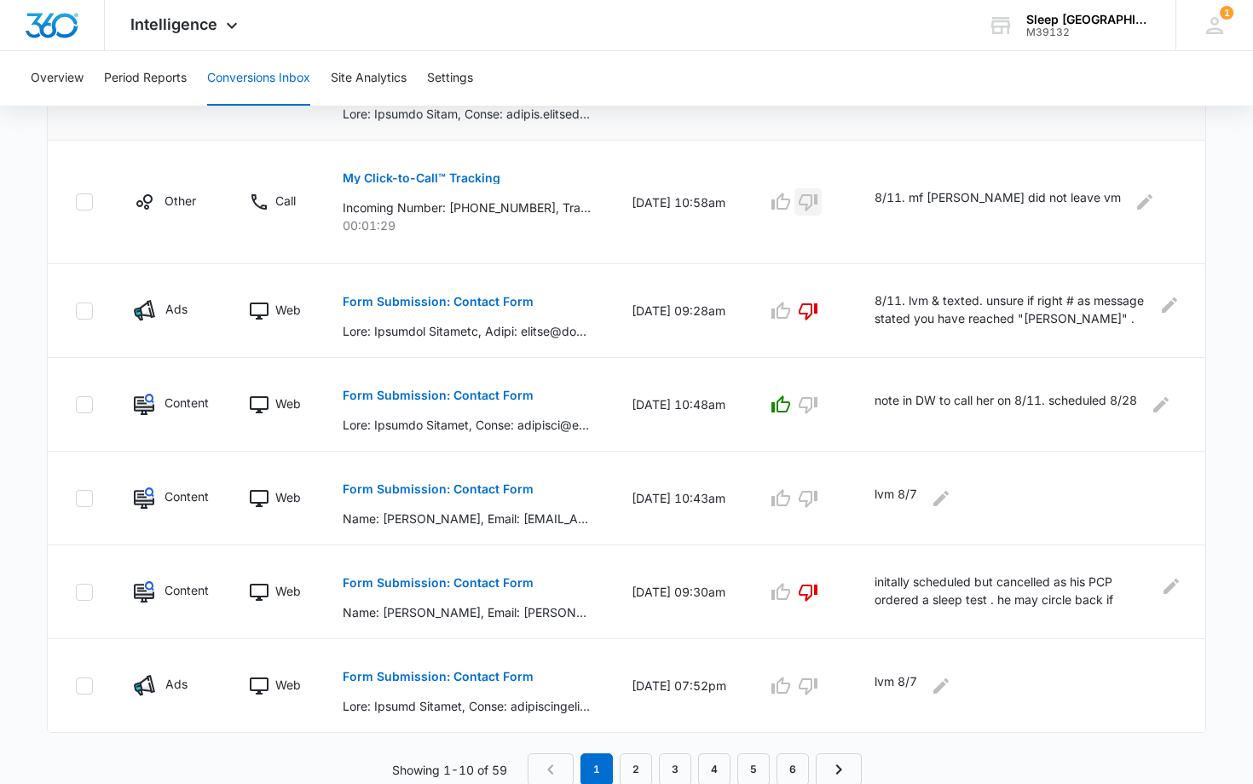
scroll to position [803, 0]
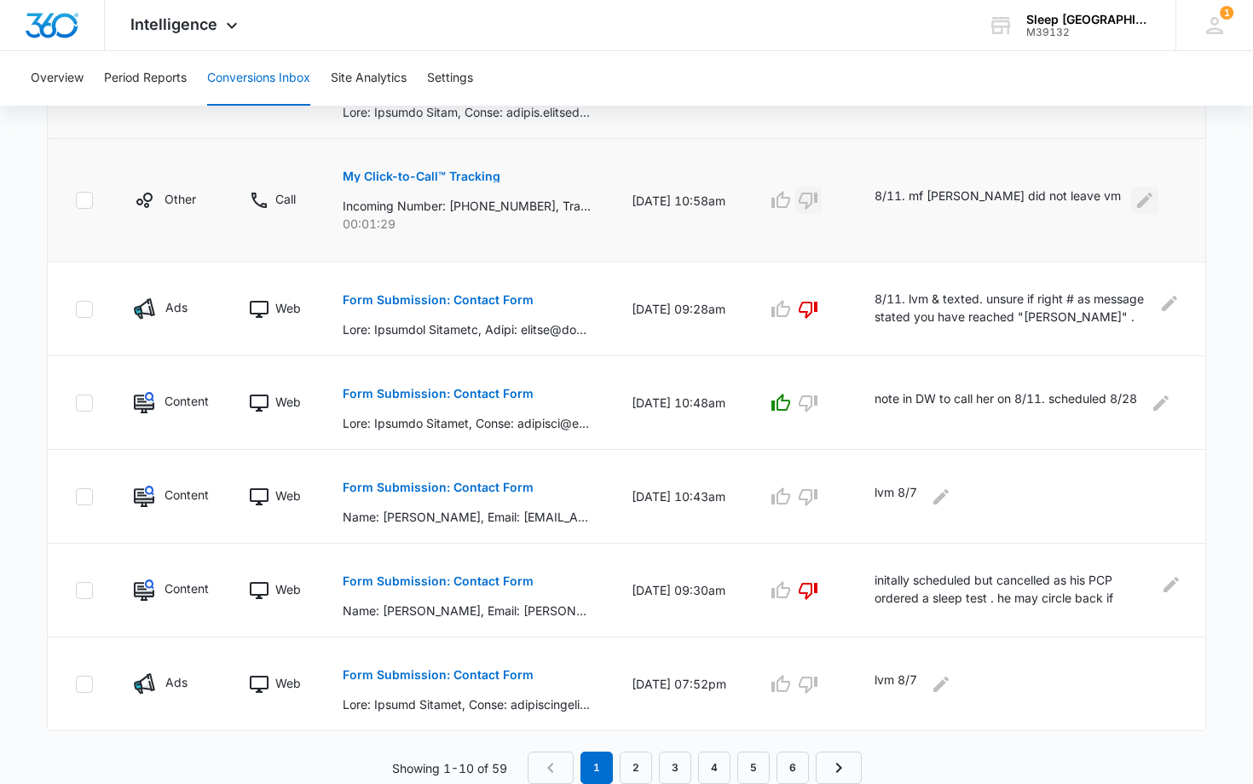
click at [1137, 200] on icon "Edit Comments" at bounding box center [1144, 200] width 15 height 15
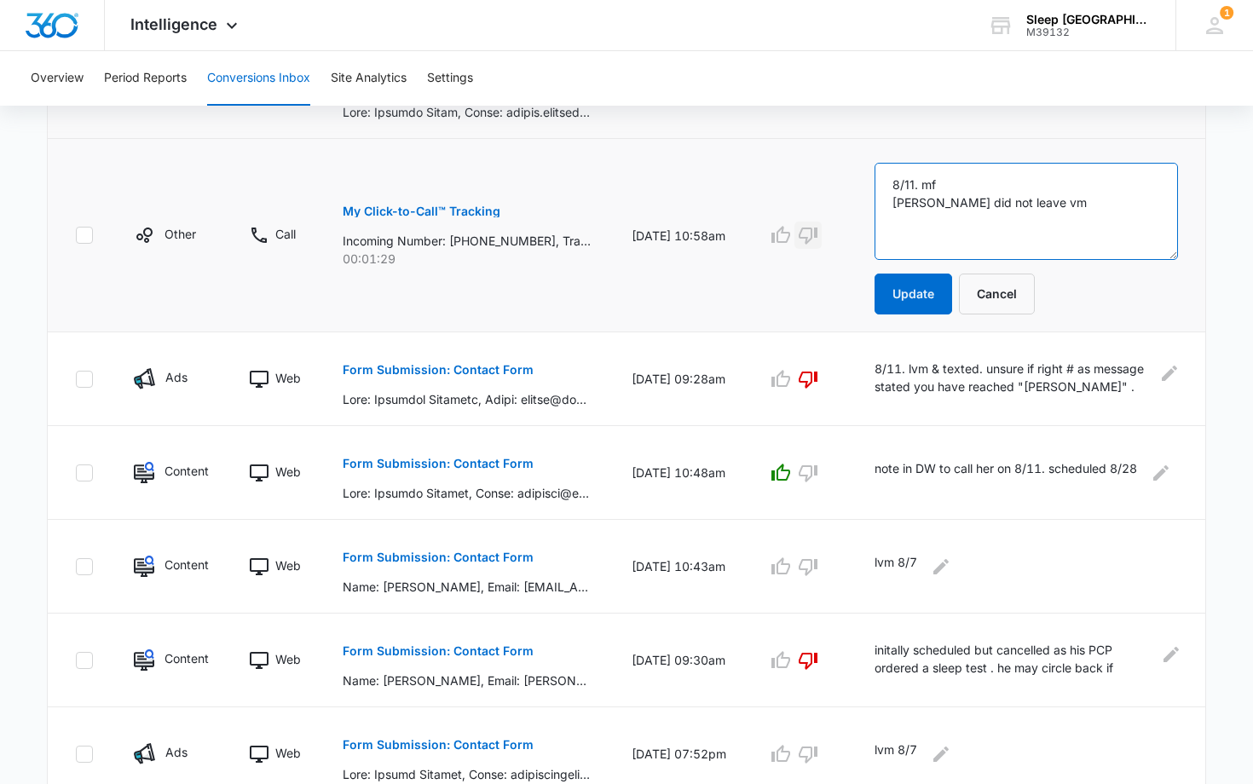
drag, startPoint x: 1047, startPoint y: 205, endPoint x: 895, endPoint y: 210, distance: 151.8
click at [896, 210] on textarea "8/11. mf [PERSON_NAME] did not leave vm" at bounding box center [1026, 211] width 303 height 97
type textarea "8/11. mf duplicate. [PERSON_NAME] also submitted contact form"
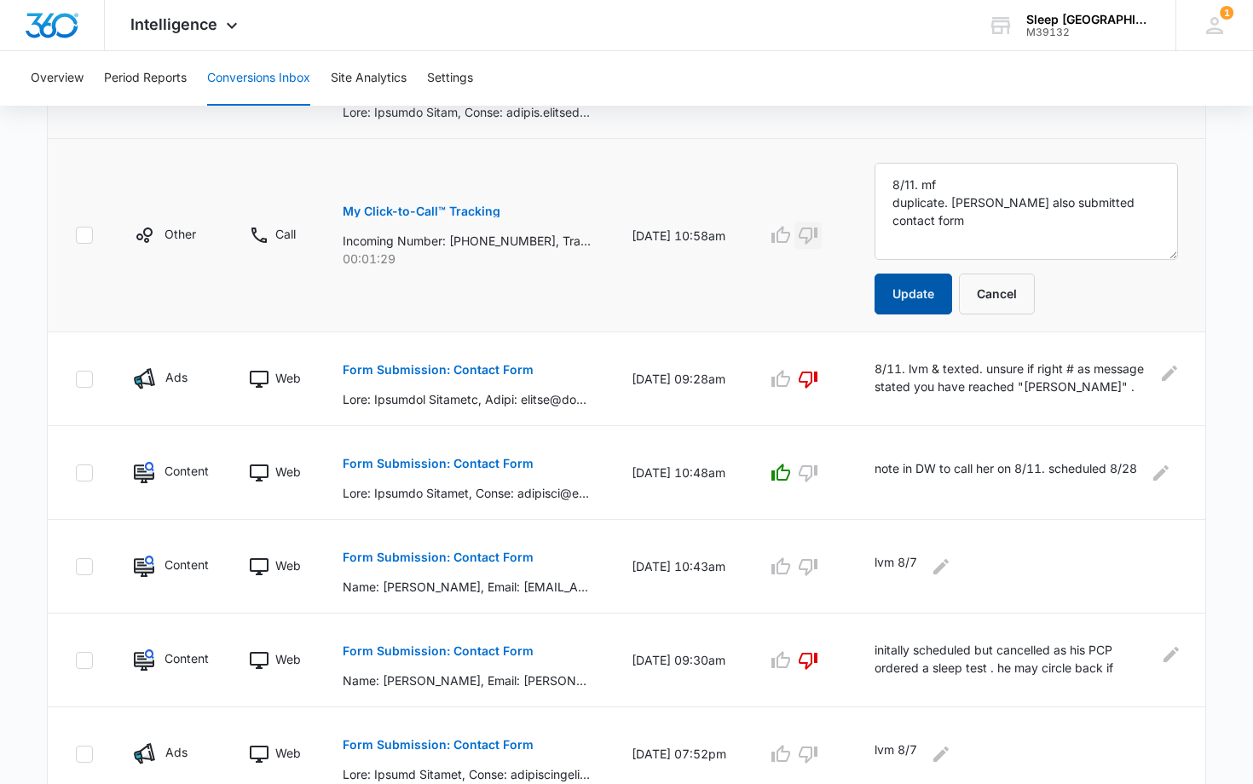
click at [921, 290] on button "Update" at bounding box center [914, 294] width 78 height 41
click at [923, 296] on button "Update" at bounding box center [914, 294] width 78 height 41
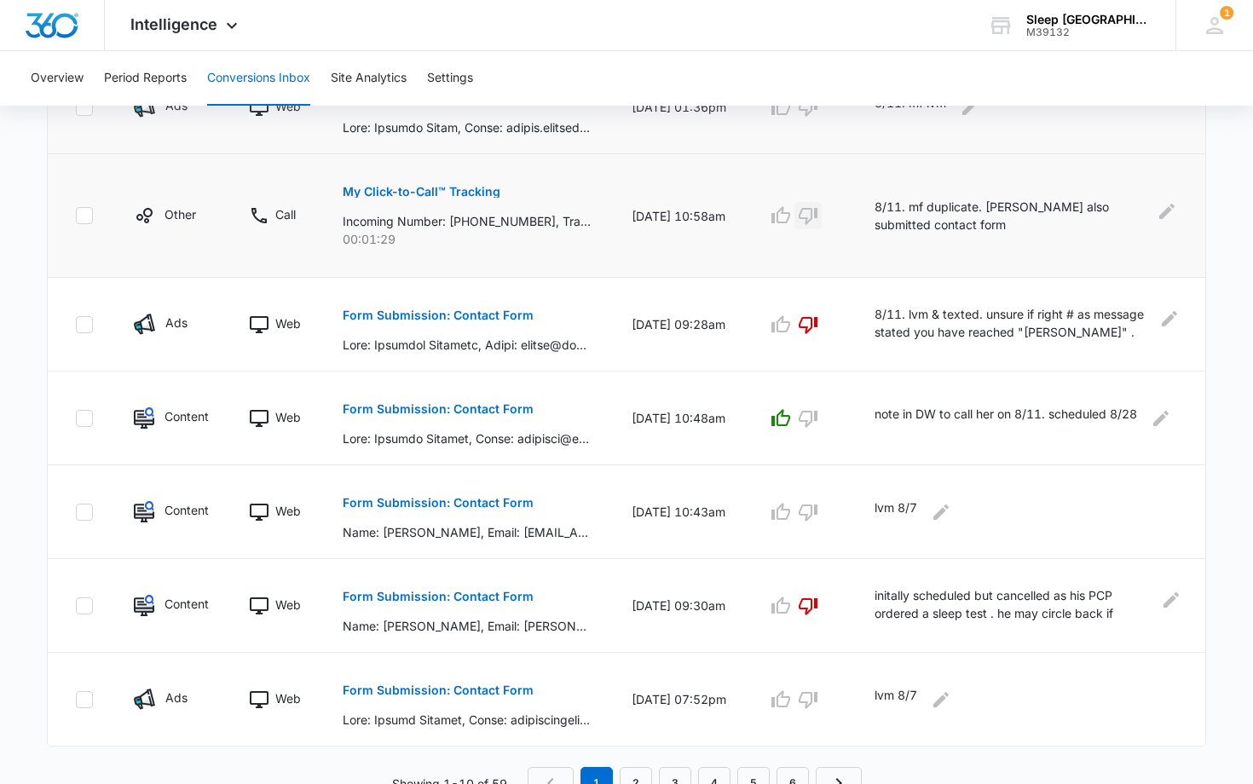
click at [818, 215] on icon "button" at bounding box center [808, 215] width 20 height 20
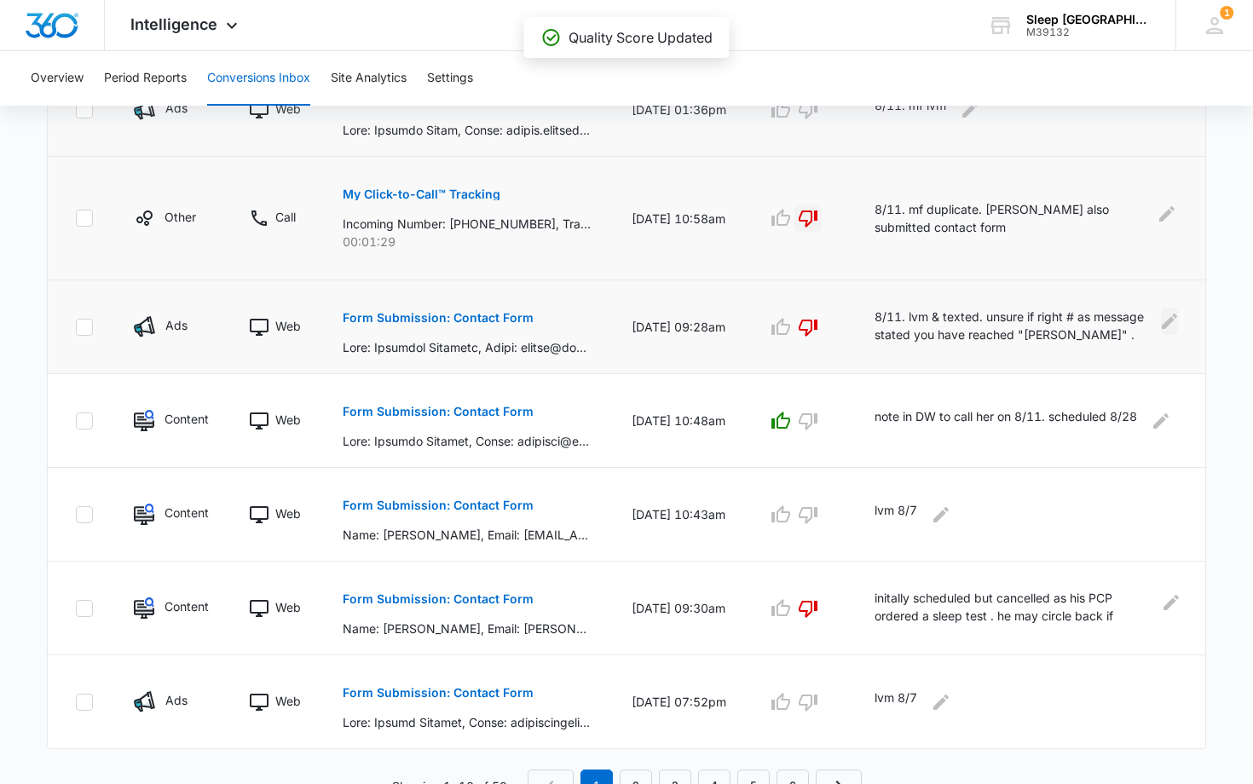
click at [1168, 320] on icon "Edit Comments" at bounding box center [1169, 321] width 15 height 15
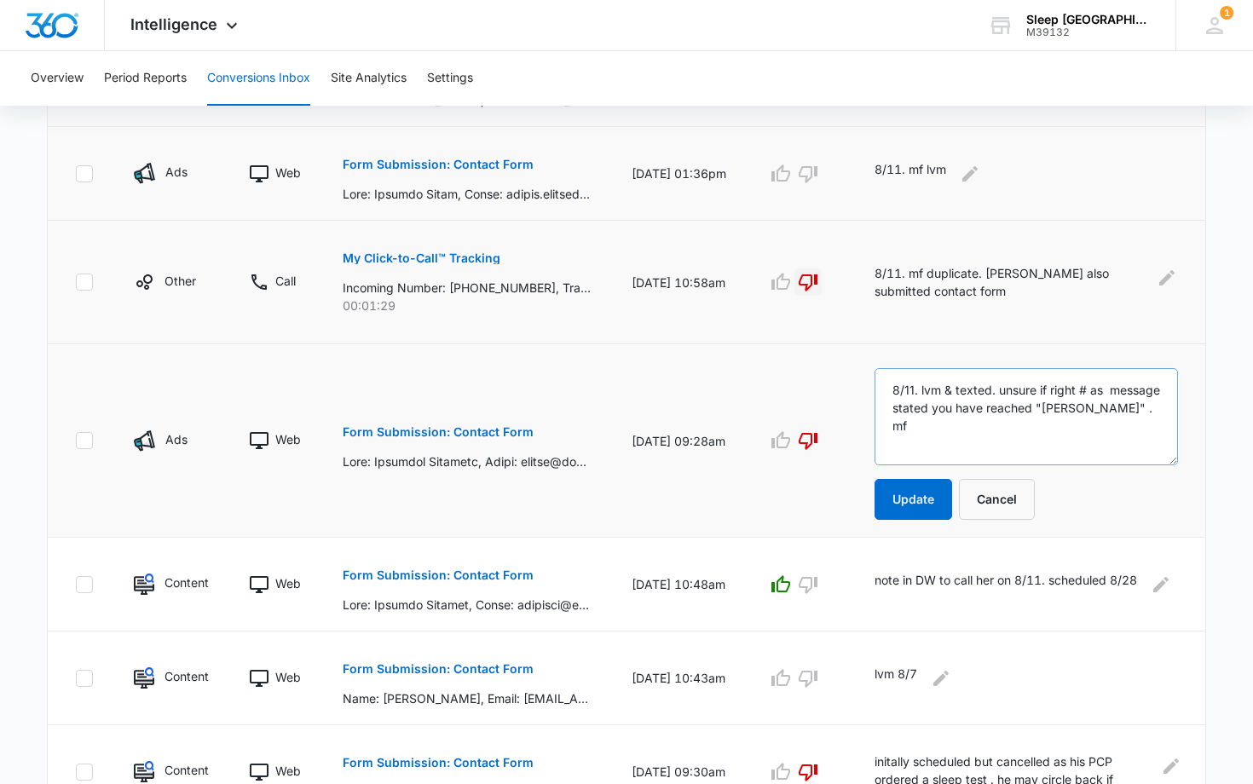
scroll to position [722, 0]
drag, startPoint x: 1007, startPoint y: 390, endPoint x: 1138, endPoint y: 408, distance: 131.8
click at [1138, 408] on textarea "8/11. lvm & texted. unsure if right # as message stated you have reached "[PERS…" at bounding box center [1026, 415] width 303 height 97
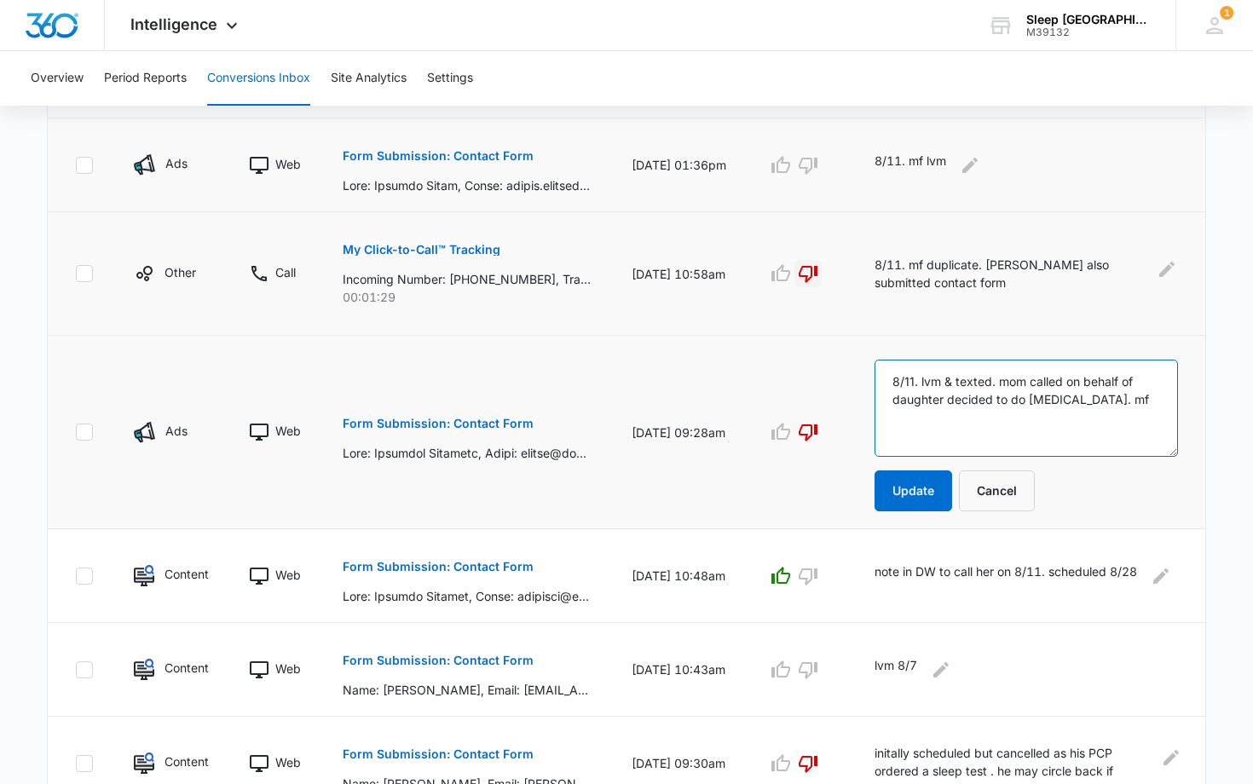
click at [1071, 400] on textarea "8/11. lvm & texted. mom called on behalf of daughter decided to do [MEDICAL_DAT…" at bounding box center [1026, 408] width 303 height 97
type textarea "8/11. lvm & texted. mom called on behalf of daughter decided to do [MEDICAL_DAT…"
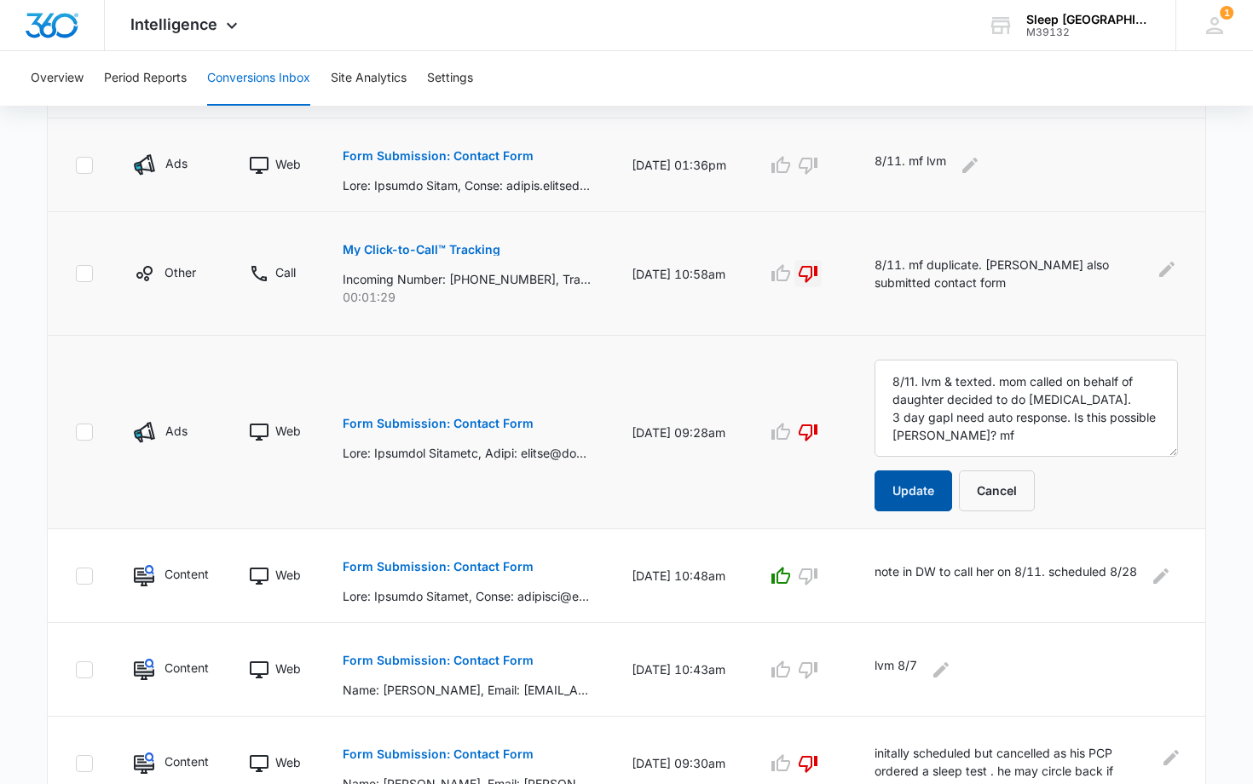
click at [927, 490] on button "Update" at bounding box center [914, 491] width 78 height 41
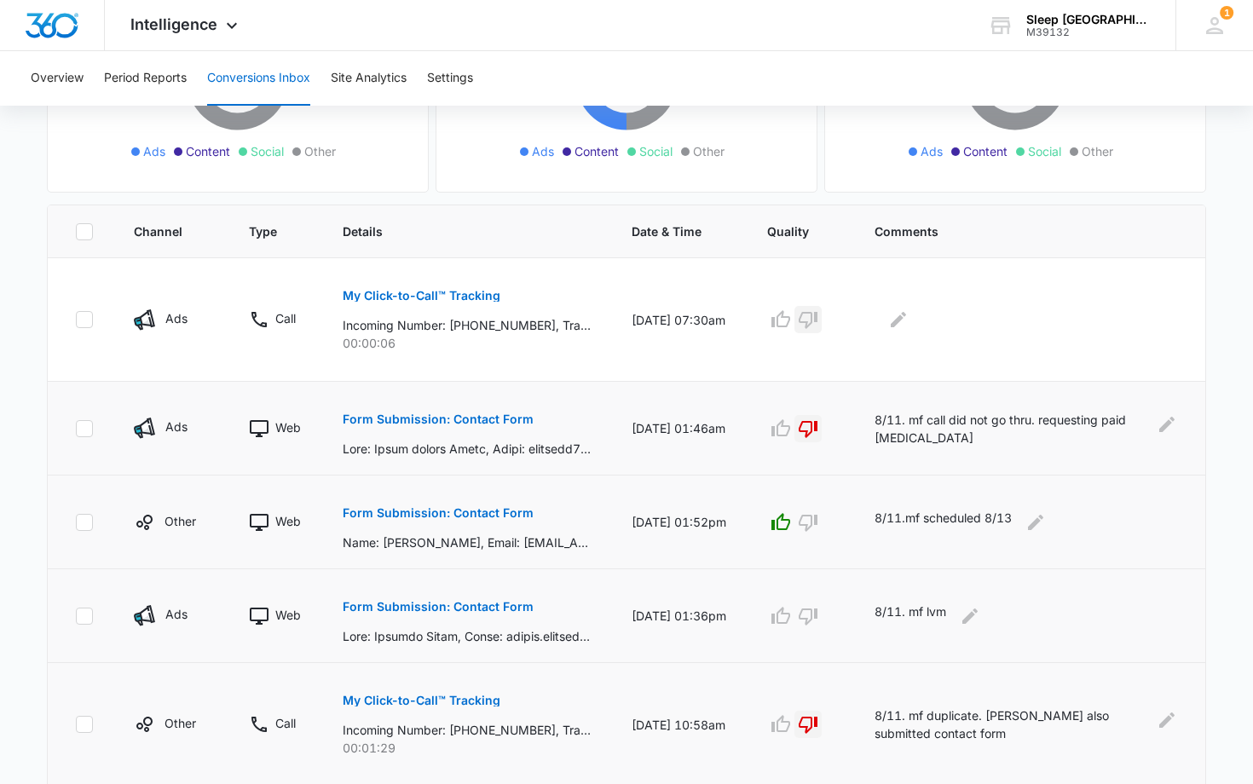
scroll to position [328, 0]
